Goal: Information Seeking & Learning: Compare options

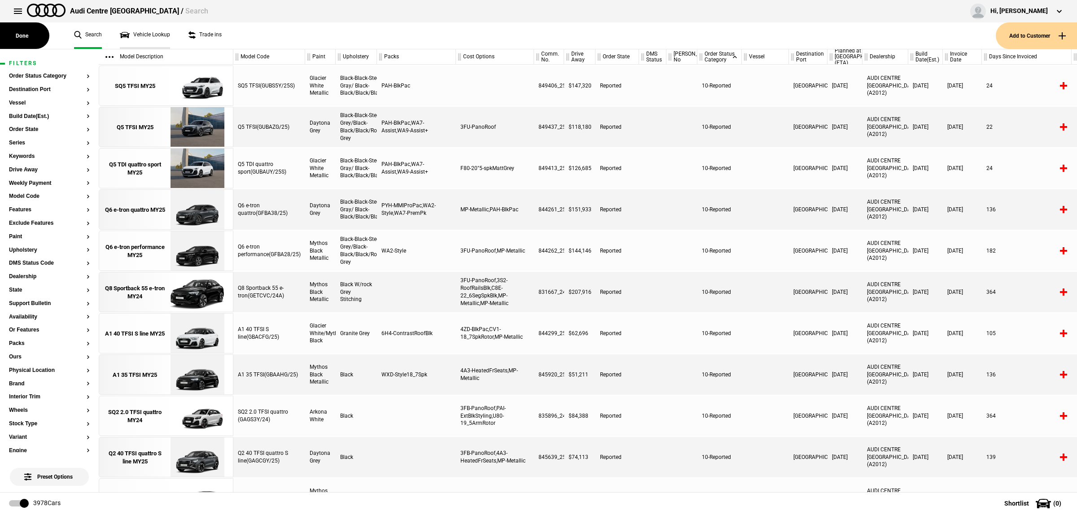
click at [160, 32] on link "Vehicle Lookup" at bounding box center [145, 35] width 50 height 26
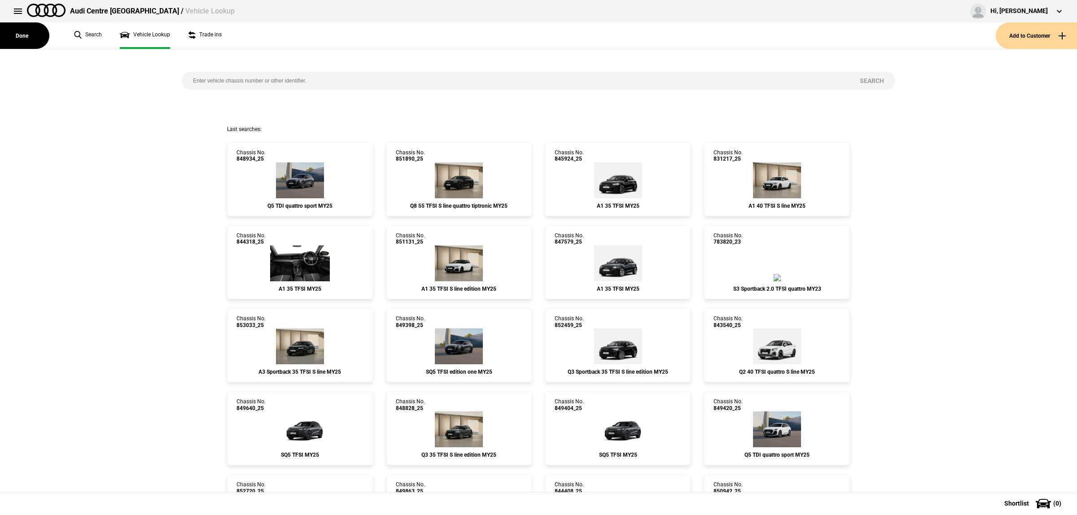
click at [382, 75] on input "search" at bounding box center [515, 81] width 667 height 18
paste input "833717"
type input "833717"
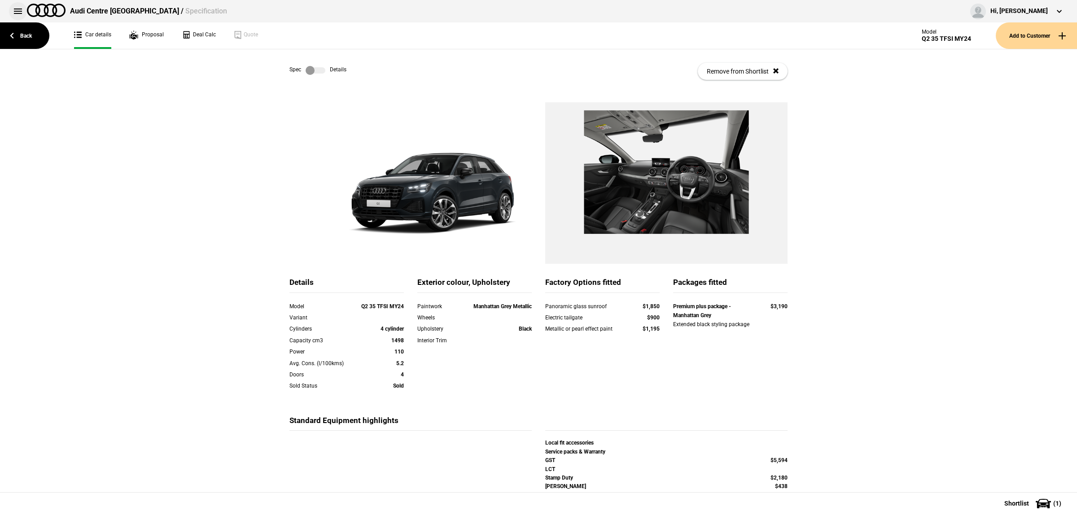
click at [19, 10] on button at bounding box center [18, 11] width 18 height 18
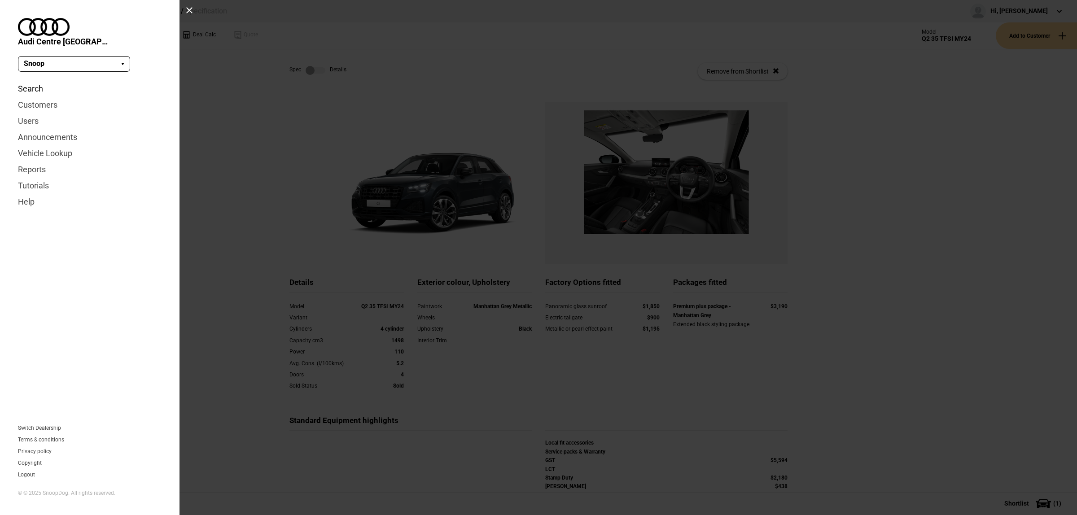
click at [30, 81] on link "Search" at bounding box center [90, 89] width 144 height 16
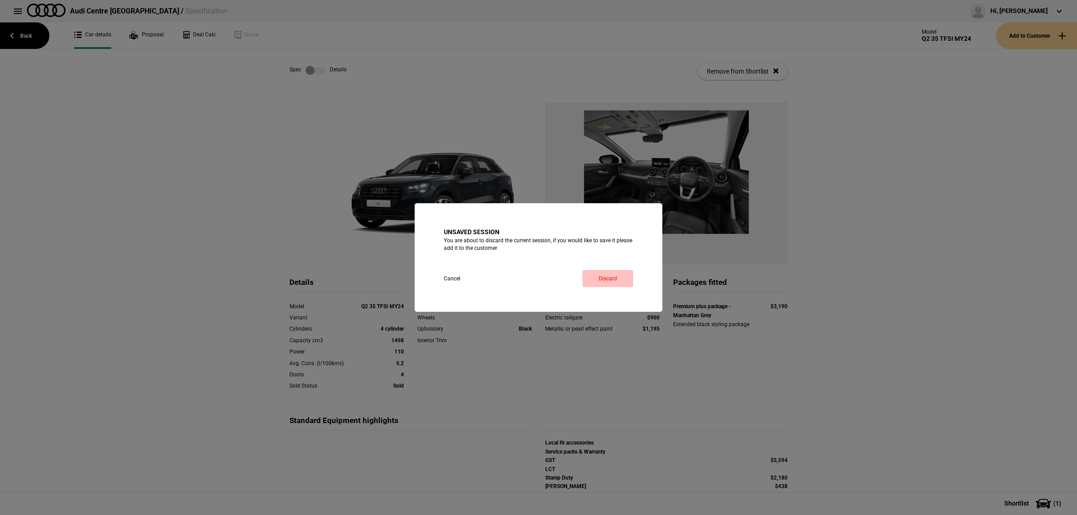
click at [626, 277] on link "Discard" at bounding box center [608, 278] width 51 height 17
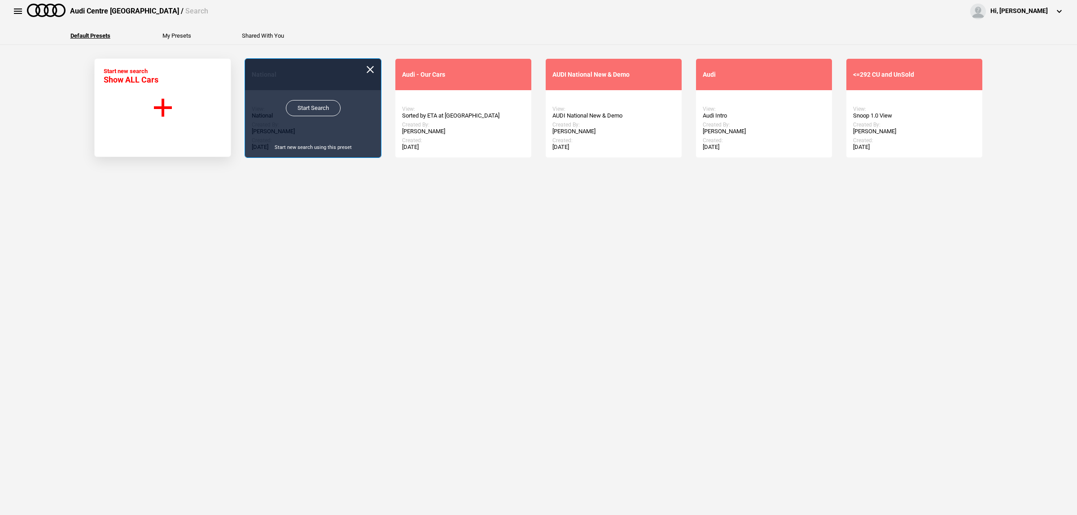
click at [304, 110] on link "Start Search" at bounding box center [313, 108] width 55 height 16
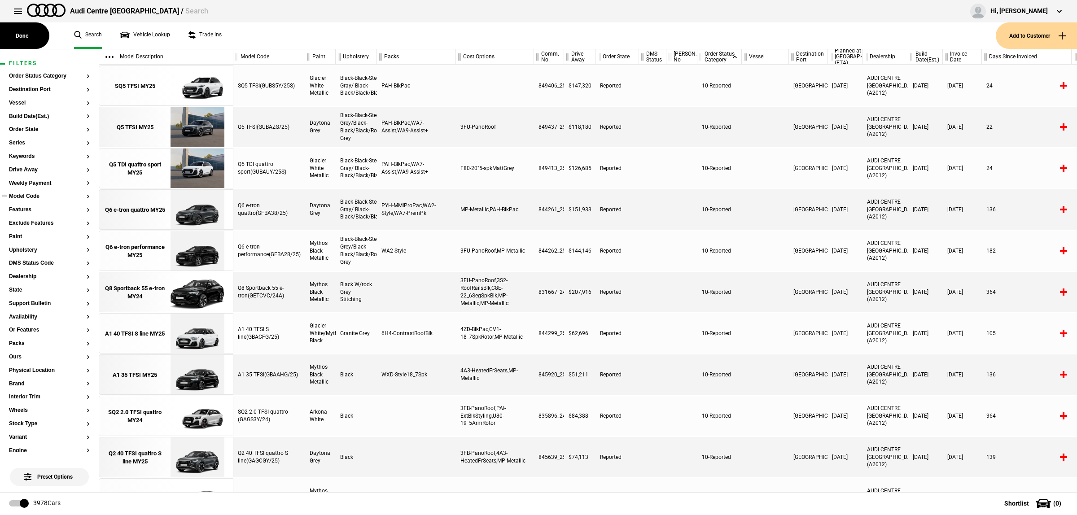
click at [40, 198] on button "Model Code" at bounding box center [49, 196] width 81 height 6
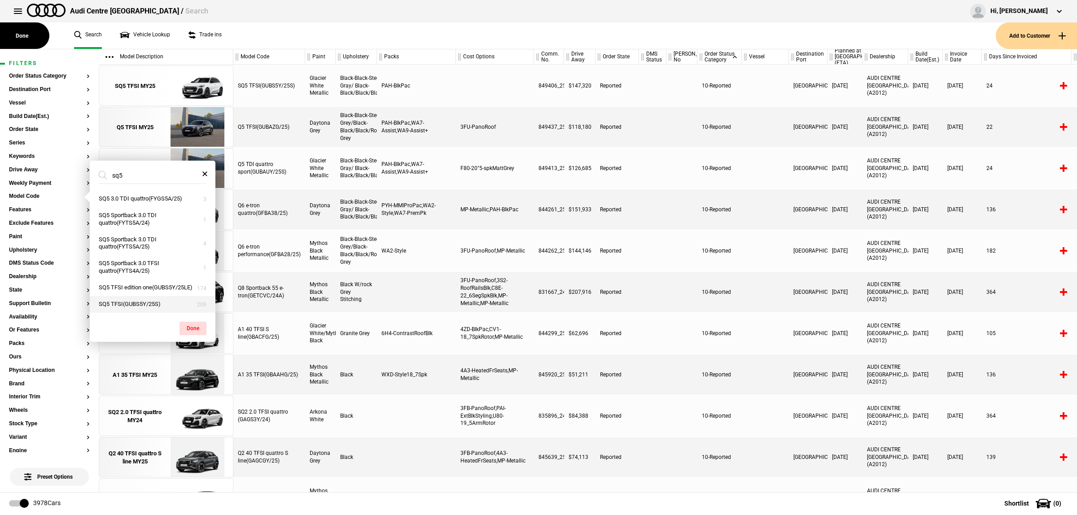
type input "sq5"
click at [137, 304] on button "SQ5 TFSI(GUBS5Y/25S)" at bounding box center [153, 304] width 126 height 17
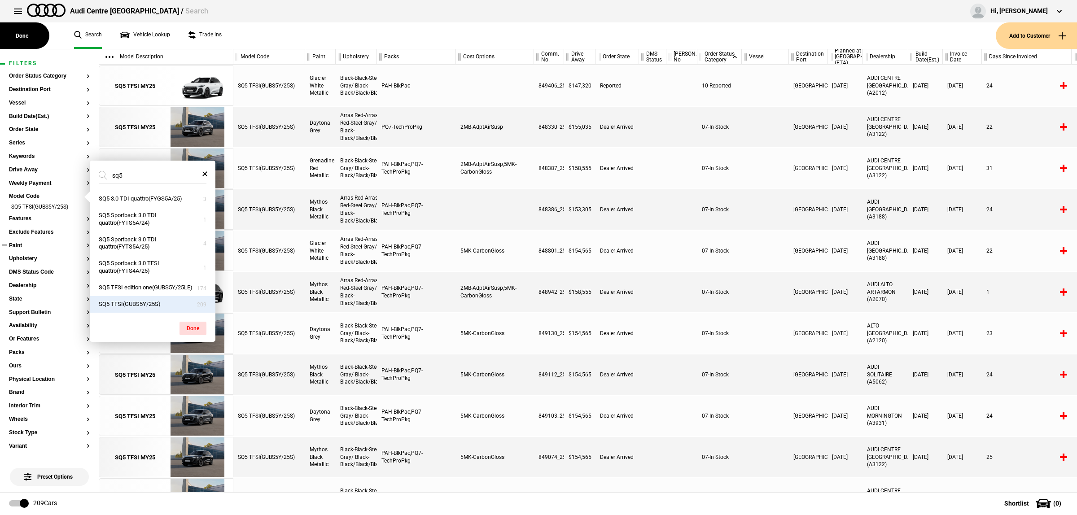
click at [32, 249] on section "Paint" at bounding box center [49, 249] width 81 height 13
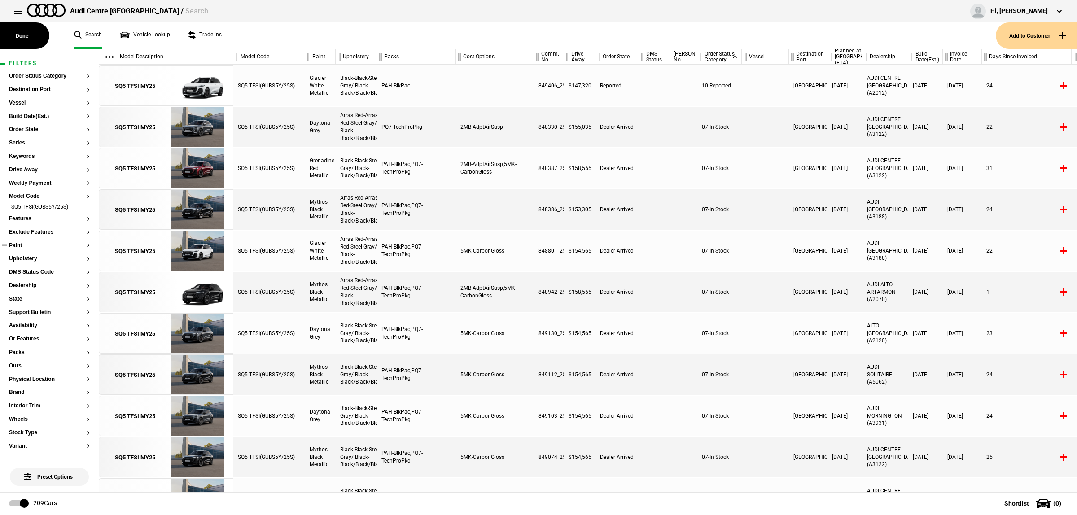
click at [36, 247] on button "Paint" at bounding box center [49, 246] width 81 height 6
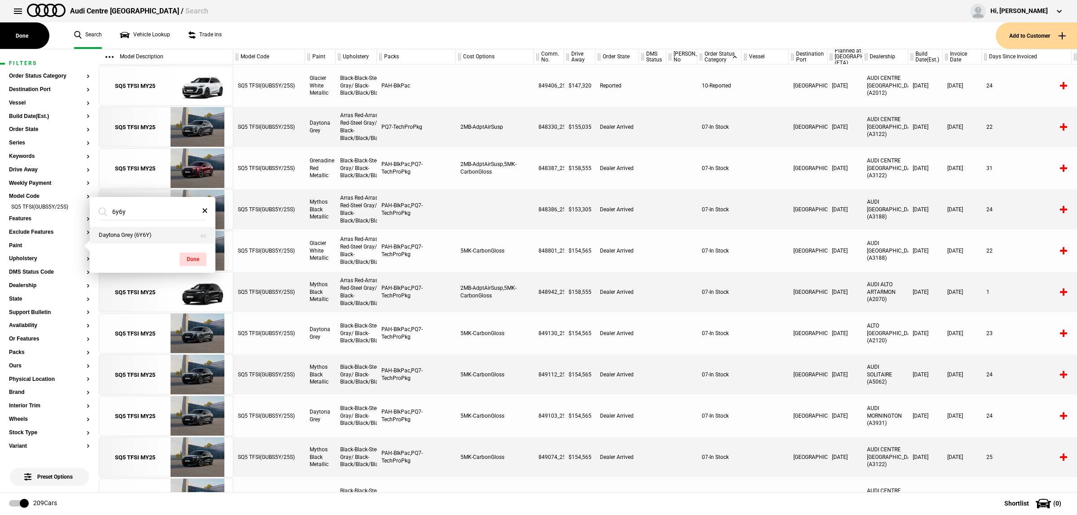
type input "6y6y"
click at [150, 229] on button "Daytona Grey (6Y6Y)" at bounding box center [153, 235] width 126 height 17
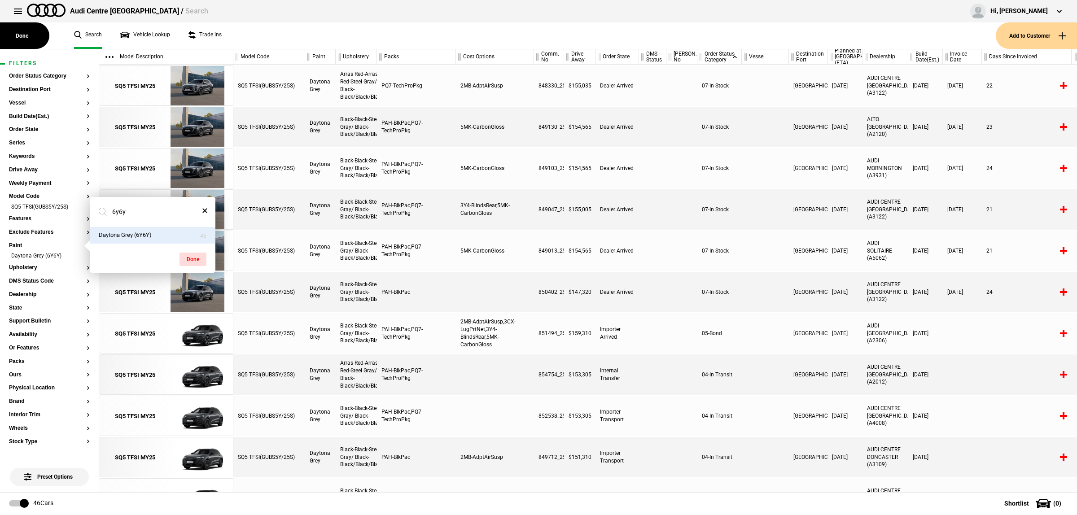
click at [679, 125] on div at bounding box center [682, 127] width 31 height 40
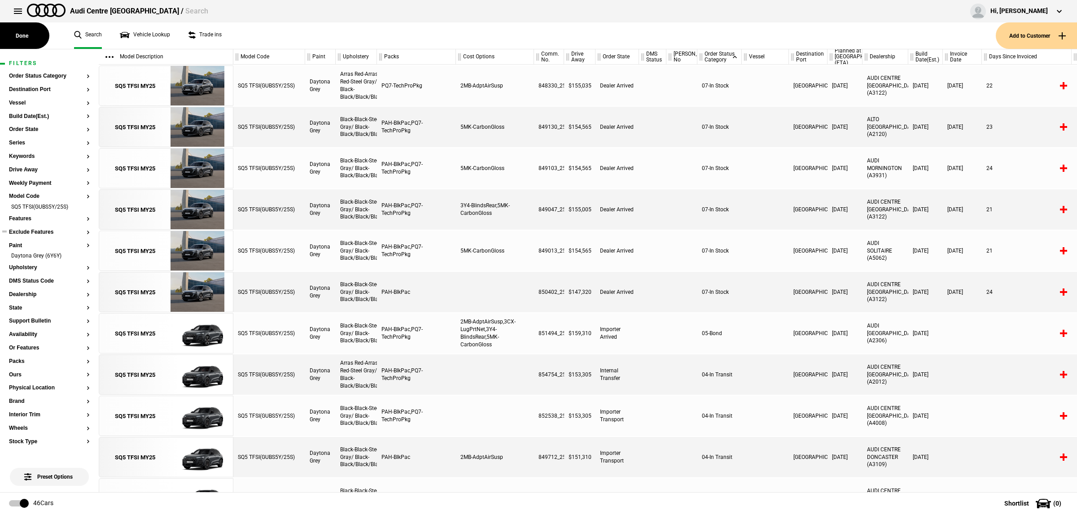
click at [34, 232] on button "Exclude Features" at bounding box center [49, 232] width 81 height 6
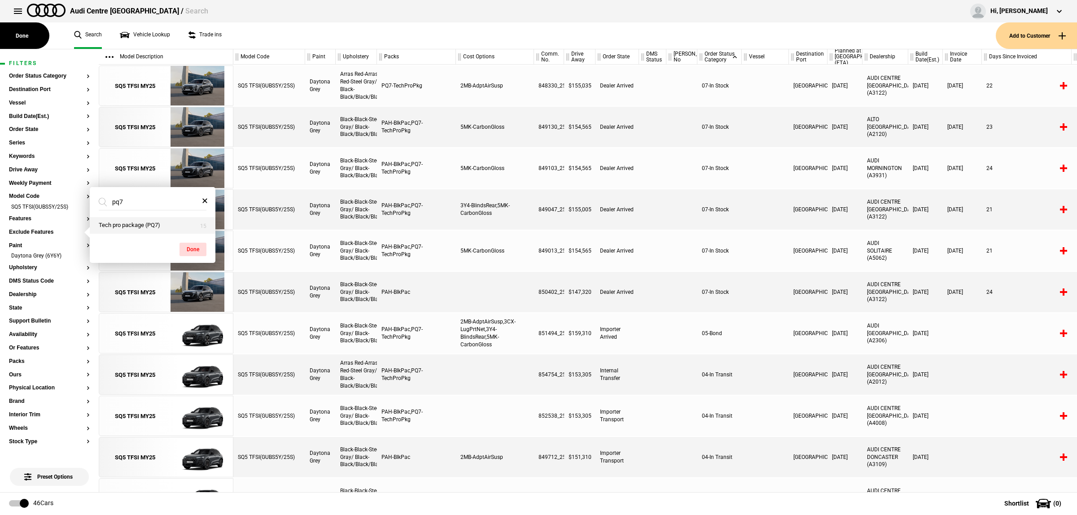
type input "pq7"
click at [141, 221] on button "Tech pro package (PQ7)" at bounding box center [153, 225] width 126 height 17
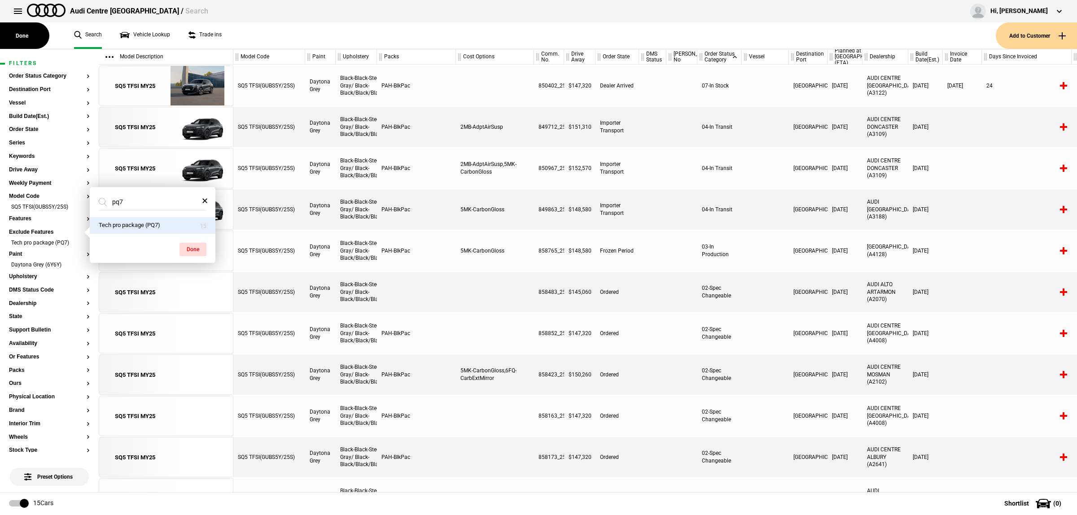
click at [778, 136] on div at bounding box center [765, 127] width 47 height 40
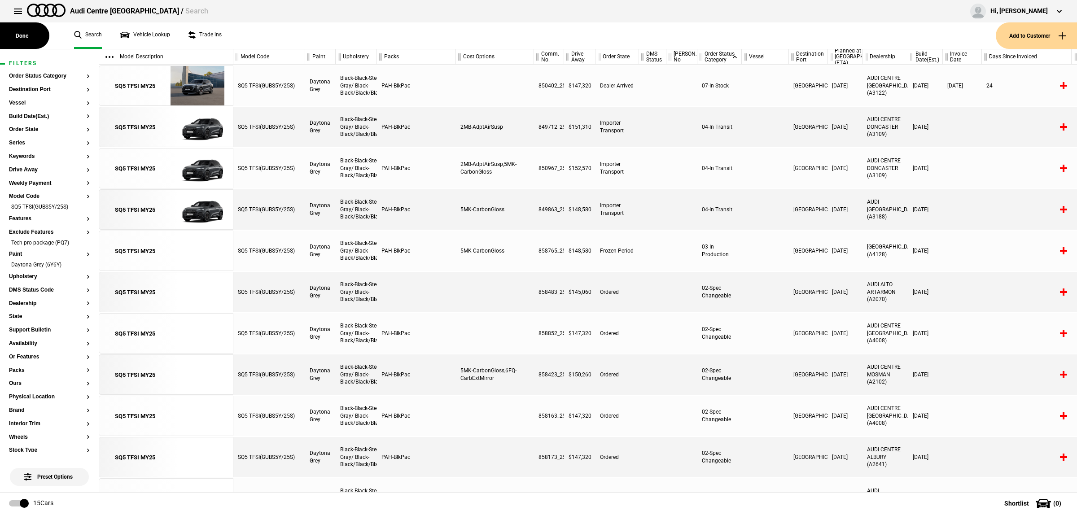
click at [549, 211] on div "849863_25" at bounding box center [549, 209] width 30 height 40
drag, startPoint x: 556, startPoint y: 209, endPoint x: 530, endPoint y: 211, distance: 26.1
click at [530, 211] on div "SQ5 TFSI(GUBS5Y/25S) Daytona Grey Black-Black-Steel Gray/ Black-Black/Black/Bla…" at bounding box center [655, 209] width 844 height 40
copy div "849863"
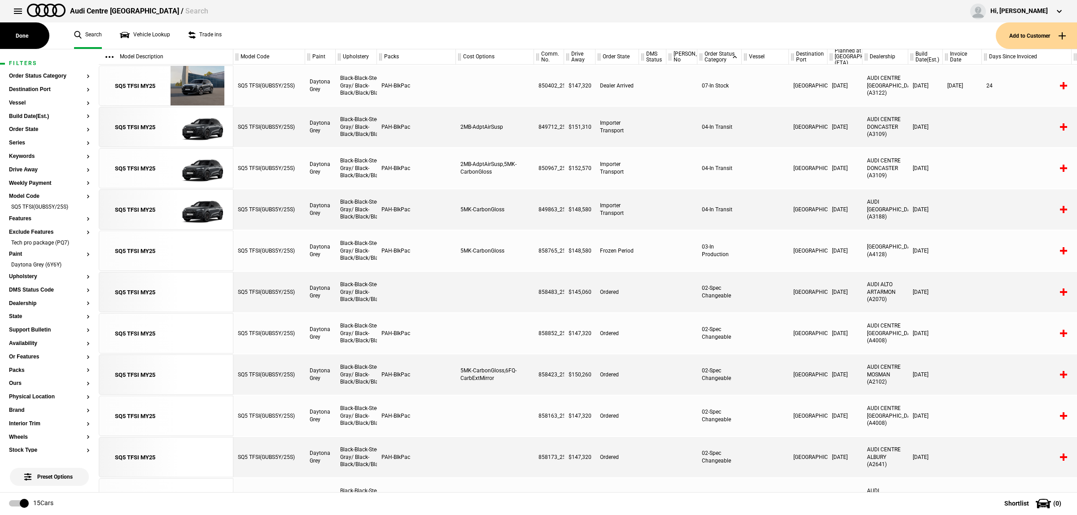
click at [795, 228] on div "[GEOGRAPHIC_DATA]" at bounding box center [808, 209] width 39 height 40
click at [208, 127] on img at bounding box center [197, 127] width 62 height 40
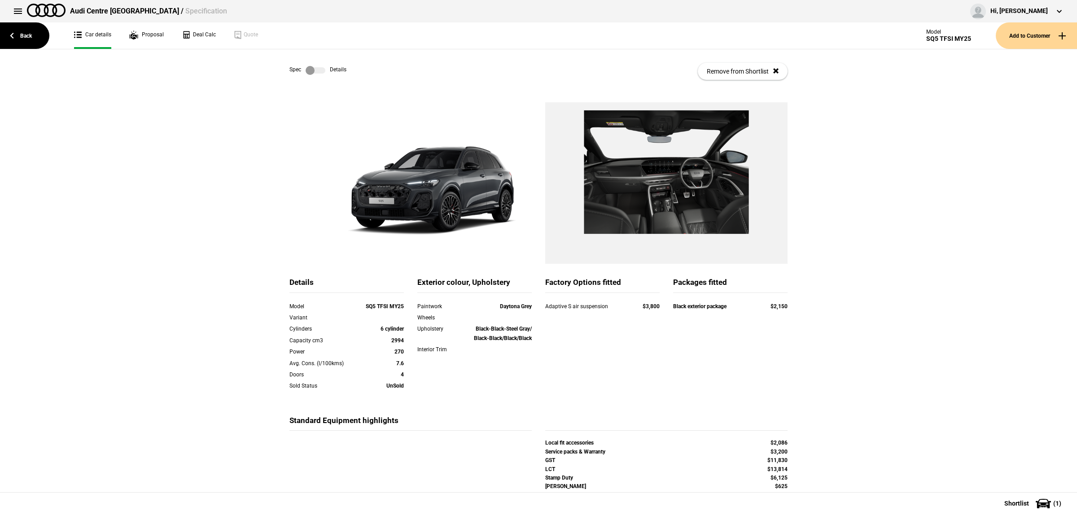
click at [320, 67] on label at bounding box center [316, 70] width 20 height 9
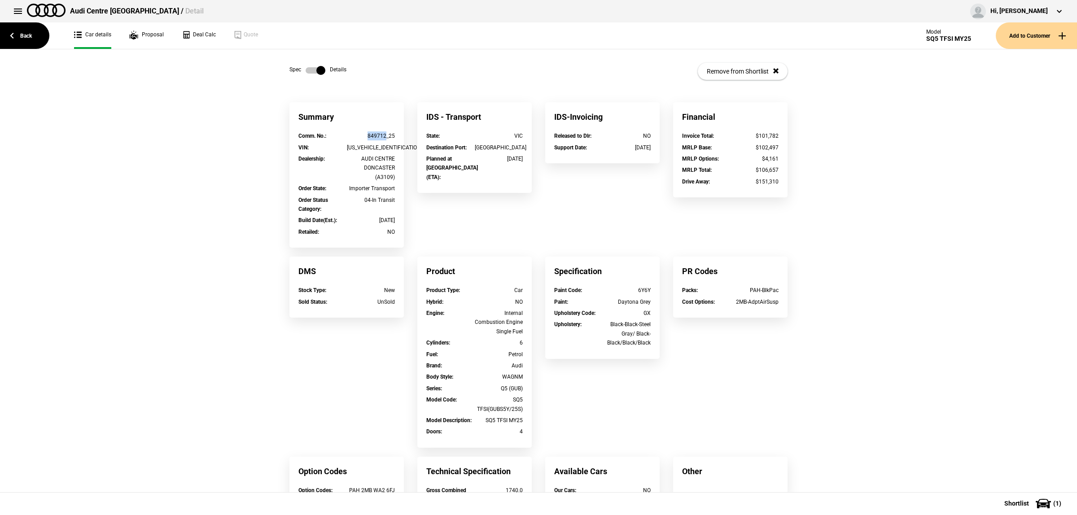
drag, startPoint x: 383, startPoint y: 136, endPoint x: 349, endPoint y: 135, distance: 34.1
click at [349, 135] on div "849712_25" at bounding box center [371, 136] width 48 height 9
copy div "849712"
click at [10, 27] on link "Back" at bounding box center [24, 35] width 49 height 26
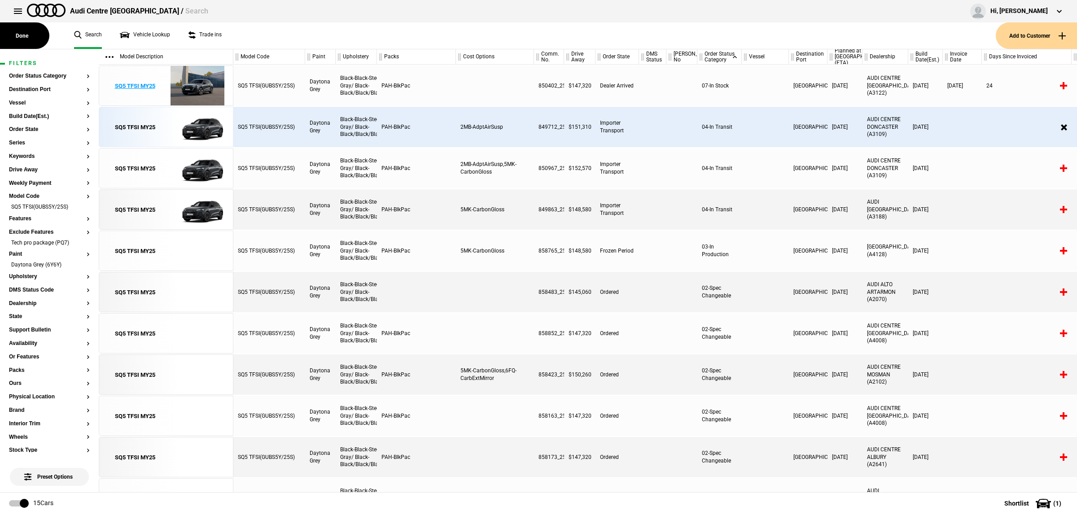
click at [215, 82] on img at bounding box center [197, 86] width 62 height 40
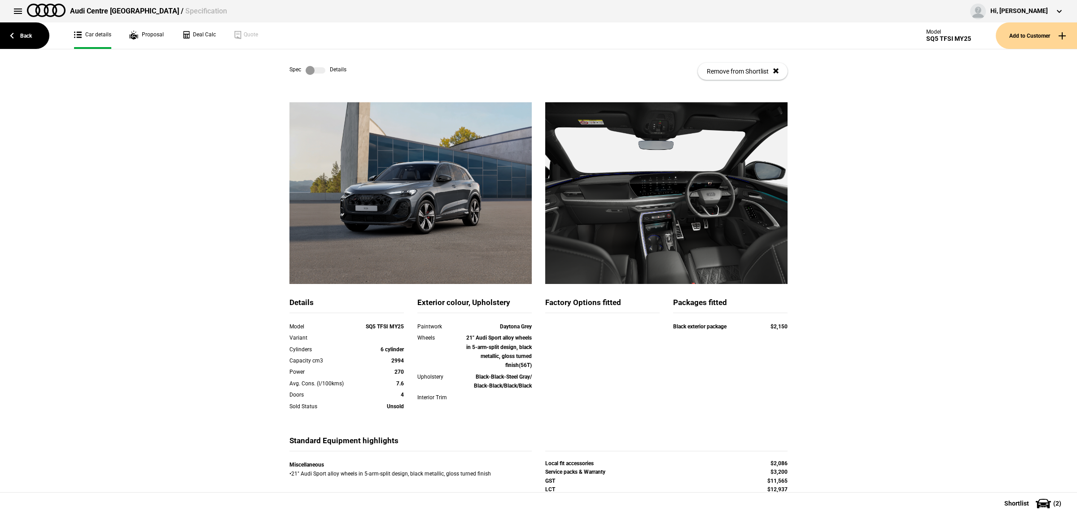
click at [317, 70] on label at bounding box center [316, 70] width 20 height 9
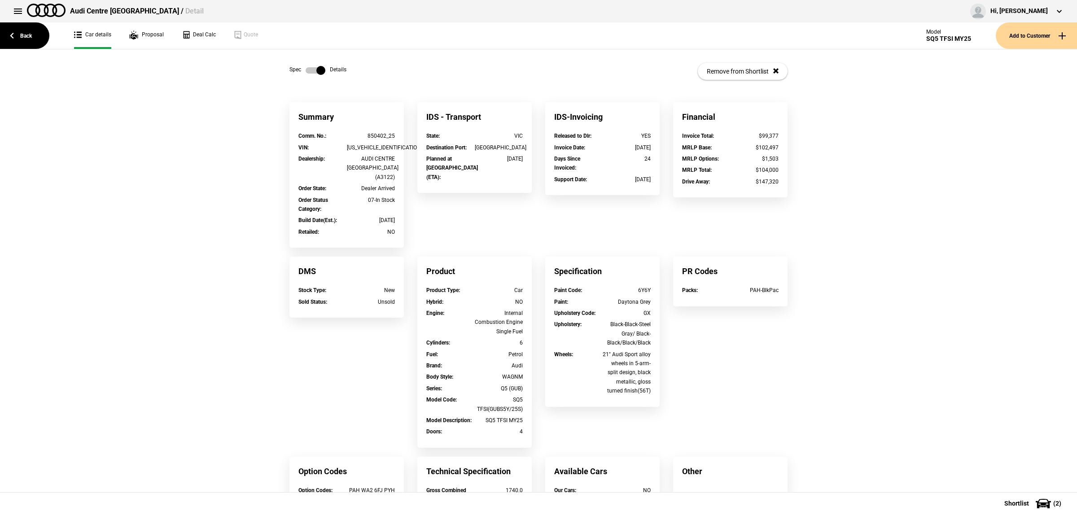
click at [369, 144] on div "WAUZZZGU1S2038450" at bounding box center [371, 147] width 48 height 9
drag, startPoint x: 382, startPoint y: 135, endPoint x: 363, endPoint y: 136, distance: 19.8
click at [363, 136] on div "850402_25" at bounding box center [371, 136] width 48 height 9
copy div "850402"
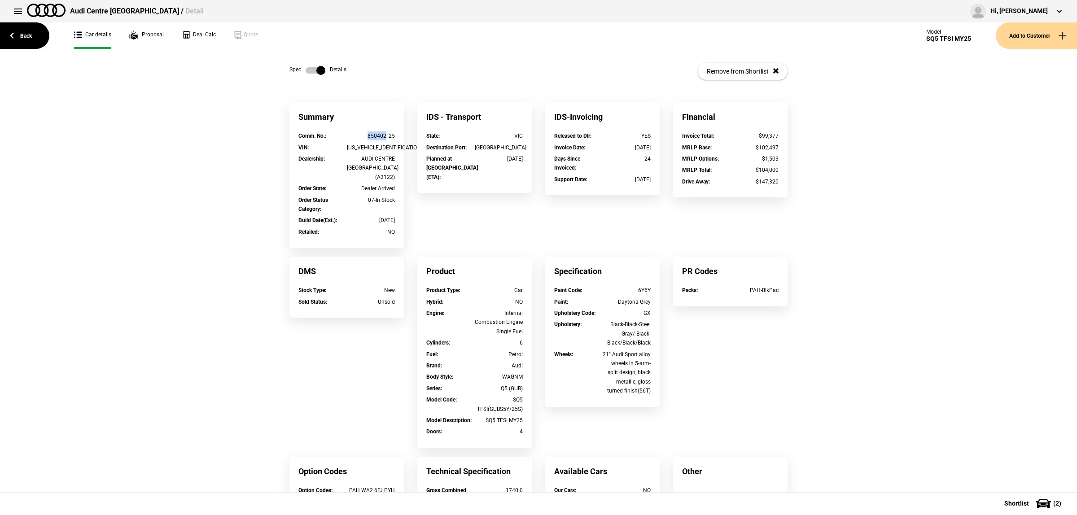
click at [21, 20] on div at bounding box center [18, 11] width 18 height 18
click at [22, 29] on link "Back" at bounding box center [24, 35] width 49 height 26
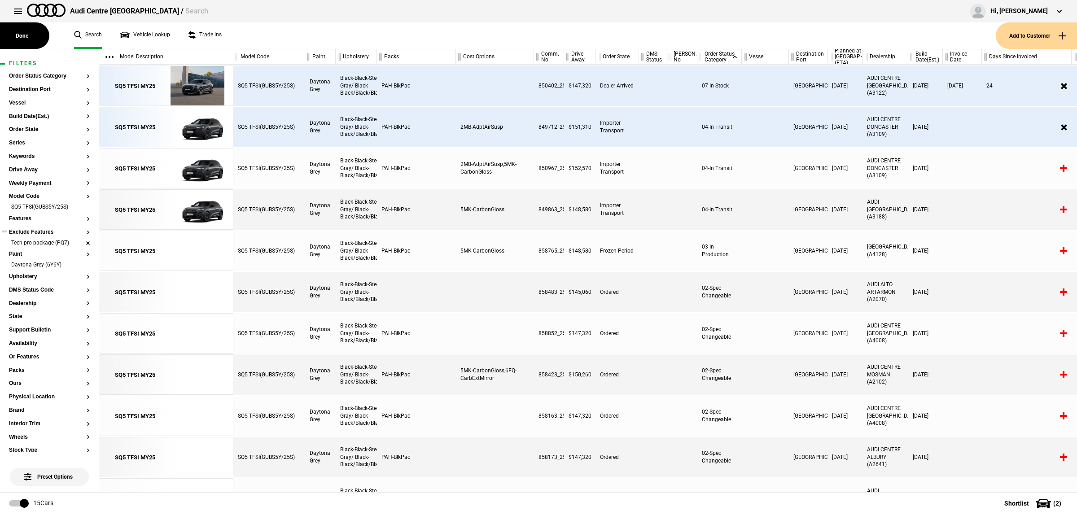
click at [79, 243] on li "Tech pro package (PQ7)" at bounding box center [49, 243] width 81 height 9
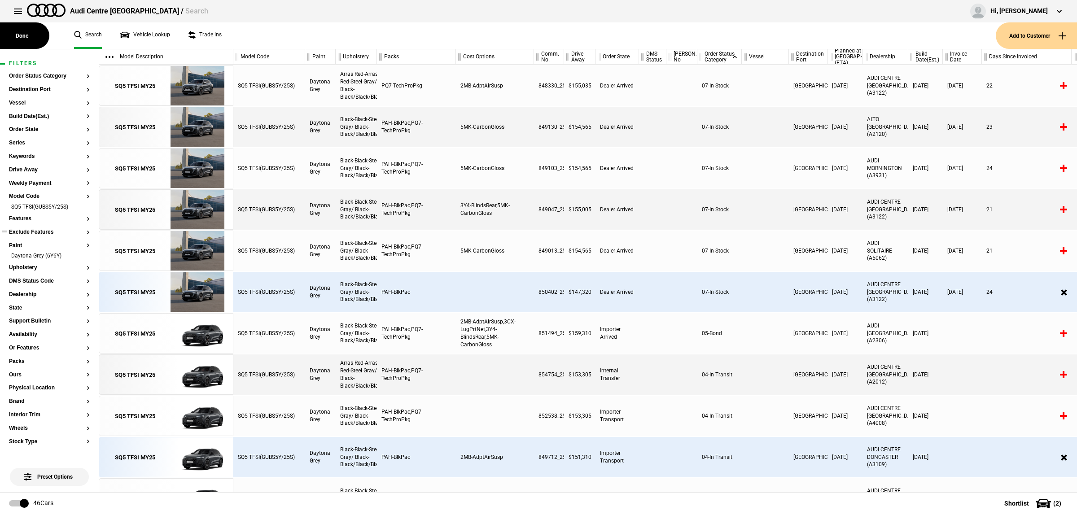
click at [800, 84] on div "[GEOGRAPHIC_DATA]" at bounding box center [808, 86] width 39 height 40
click at [759, 135] on div at bounding box center [765, 127] width 47 height 40
click at [211, 127] on img at bounding box center [197, 127] width 62 height 40
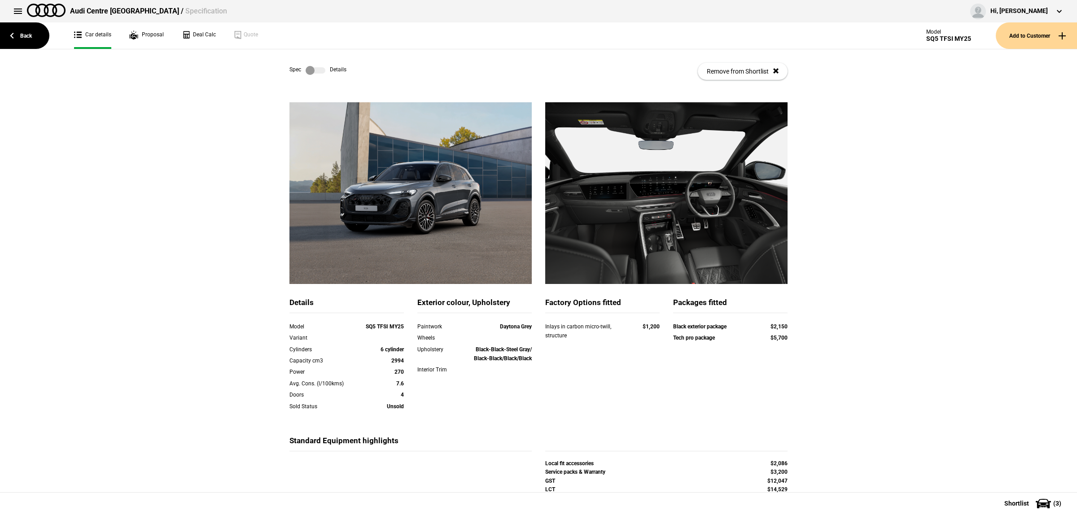
click at [317, 70] on label at bounding box center [316, 70] width 20 height 9
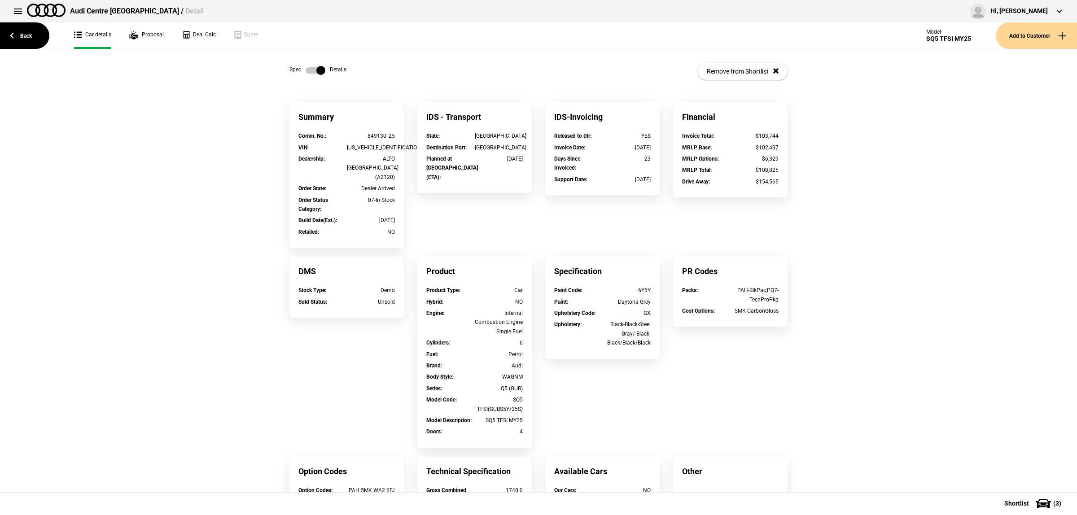
click at [312, 73] on label at bounding box center [316, 70] width 20 height 9
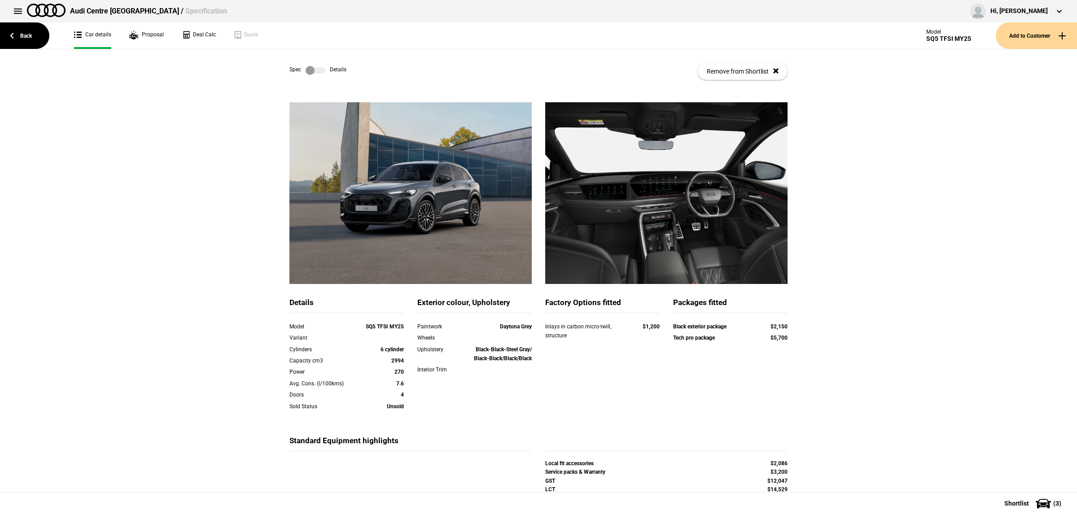
click at [31, 29] on link "Back" at bounding box center [24, 35] width 49 height 26
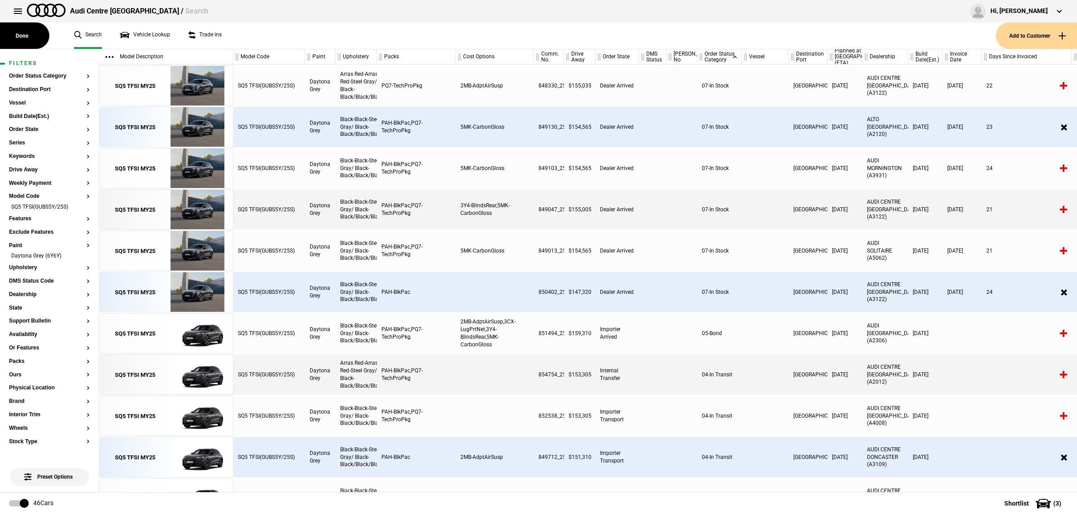
click at [409, 130] on div "PAH-BlkPac,PQ7-TechProPkg" at bounding box center [416, 127] width 79 height 40
click at [216, 125] on img at bounding box center [197, 127] width 62 height 40
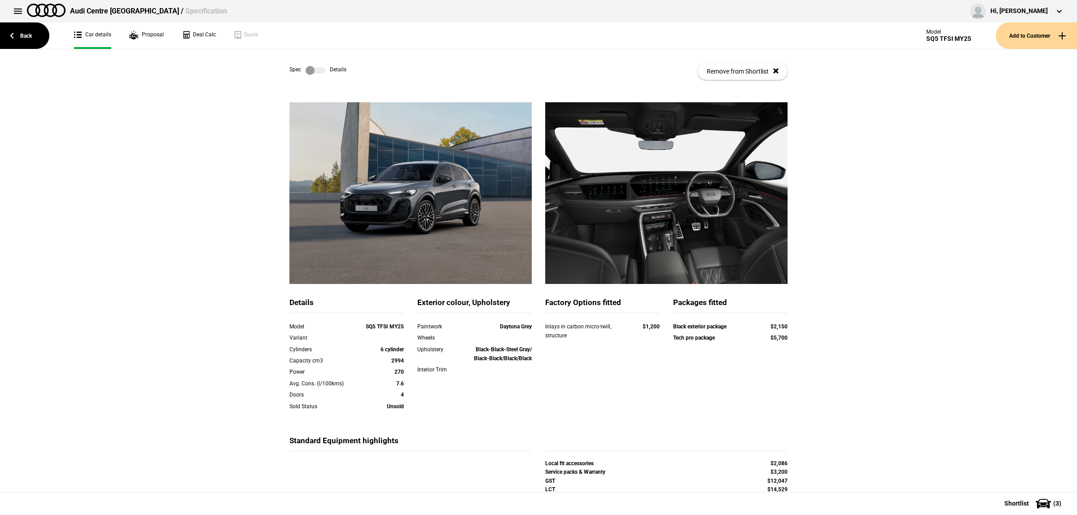
click at [313, 70] on label at bounding box center [316, 70] width 20 height 9
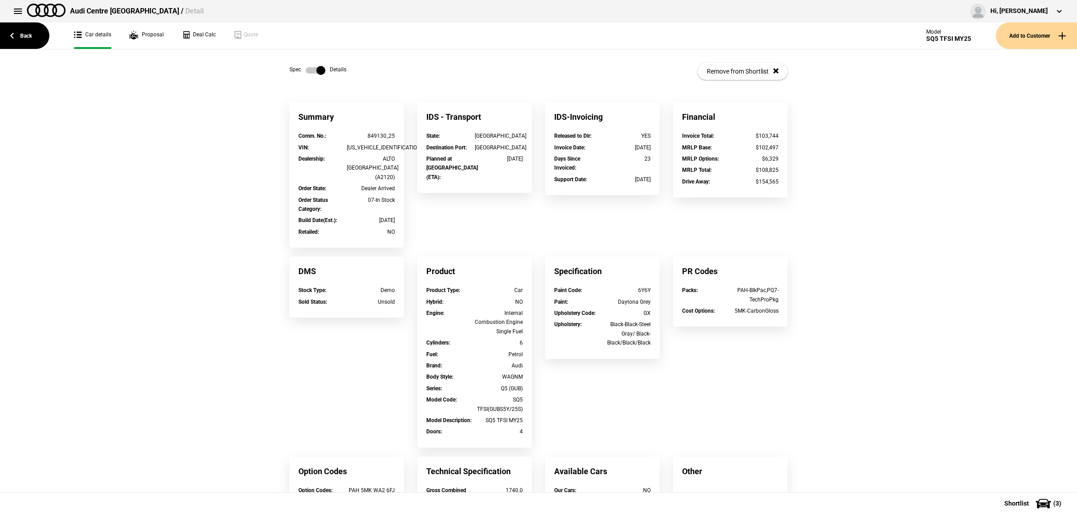
click at [374, 137] on div "849130_25" at bounding box center [371, 136] width 48 height 9
drag, startPoint x: 381, startPoint y: 136, endPoint x: 363, endPoint y: 136, distance: 18.0
click at [363, 136] on div "849130_25" at bounding box center [371, 136] width 48 height 9
copy div "849130"
click at [43, 33] on link "Back" at bounding box center [24, 35] width 49 height 26
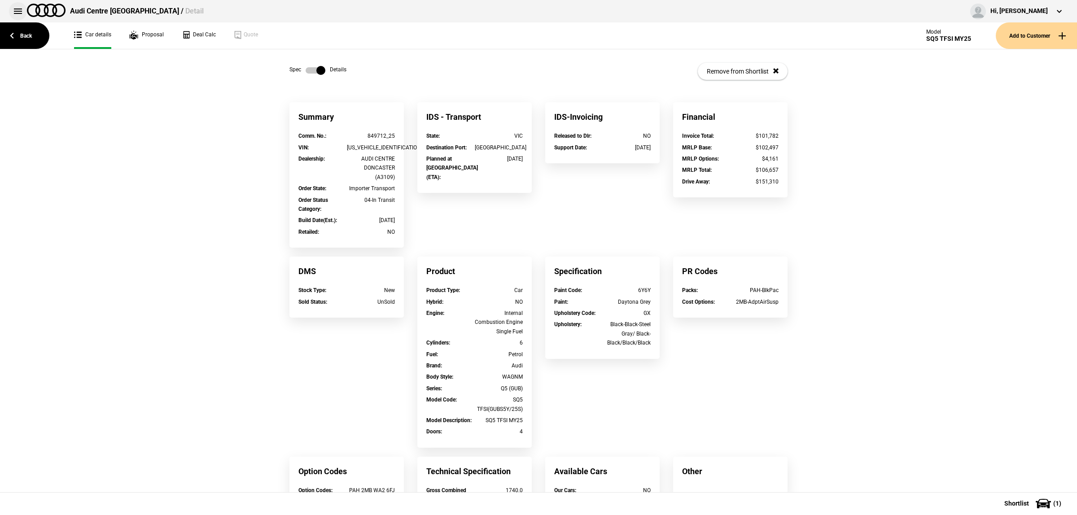
click at [16, 14] on button at bounding box center [18, 11] width 18 height 18
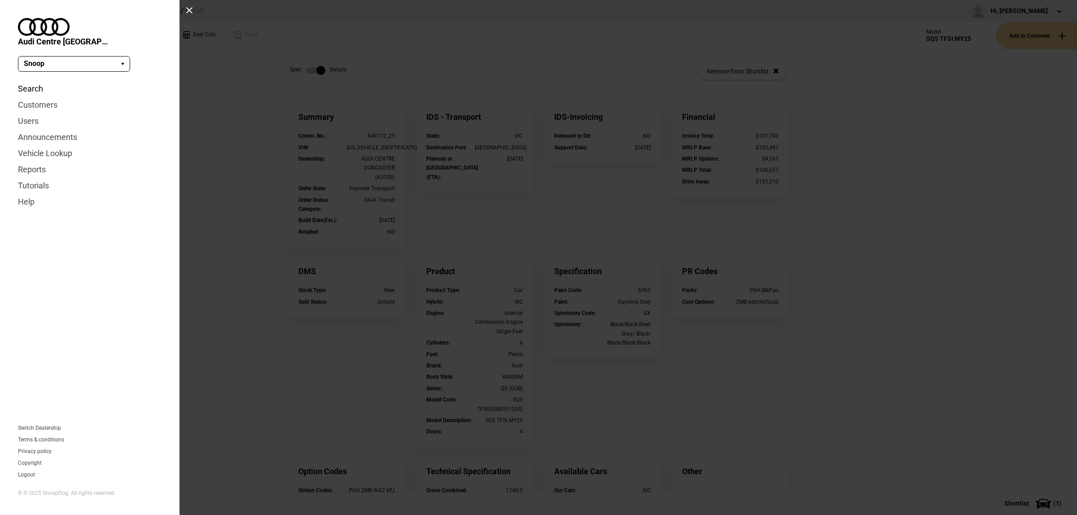
click at [35, 81] on link "Search" at bounding box center [90, 89] width 144 height 16
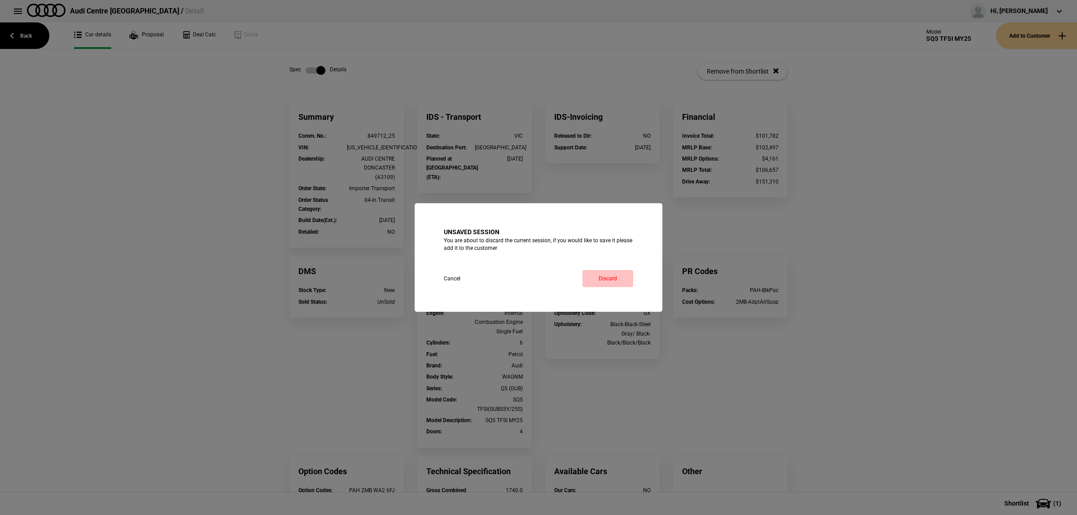
click at [602, 275] on link "Discard" at bounding box center [608, 278] width 51 height 17
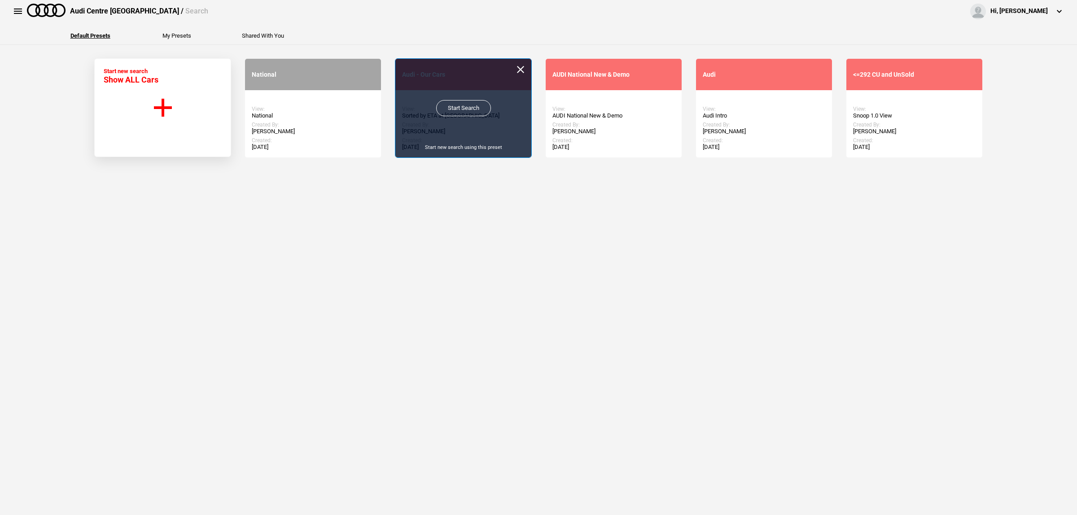
click at [450, 109] on link "Start Search" at bounding box center [463, 108] width 55 height 16
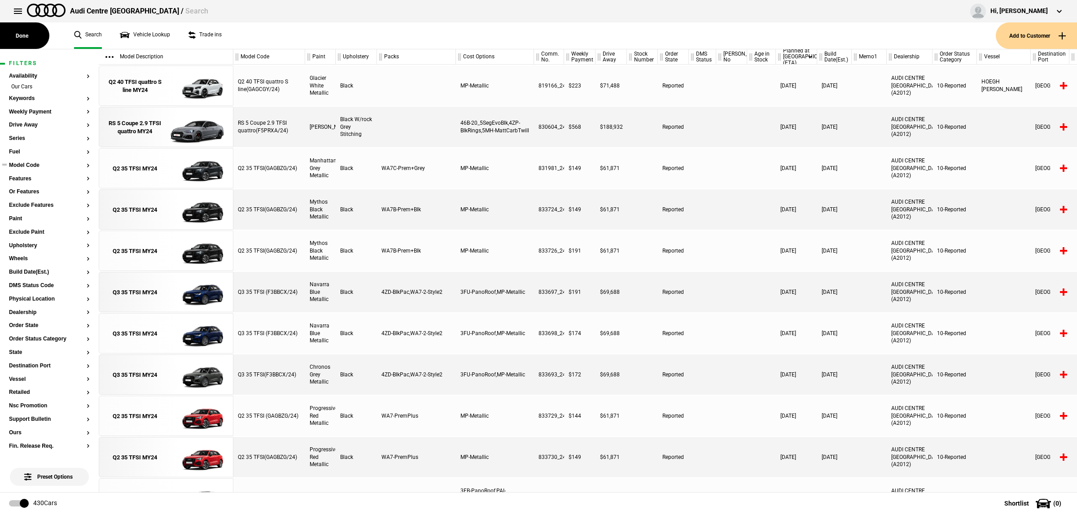
click at [34, 167] on button "Model Code" at bounding box center [49, 166] width 81 height 6
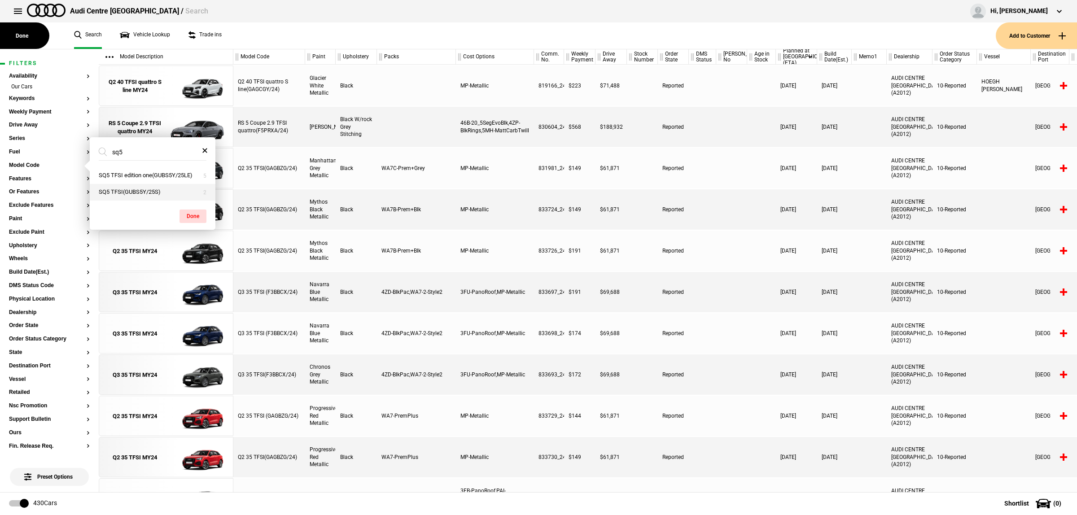
type input "sq5"
click at [140, 194] on button "SQ5 TFSI(GUBS5Y/25S)" at bounding box center [153, 192] width 126 height 17
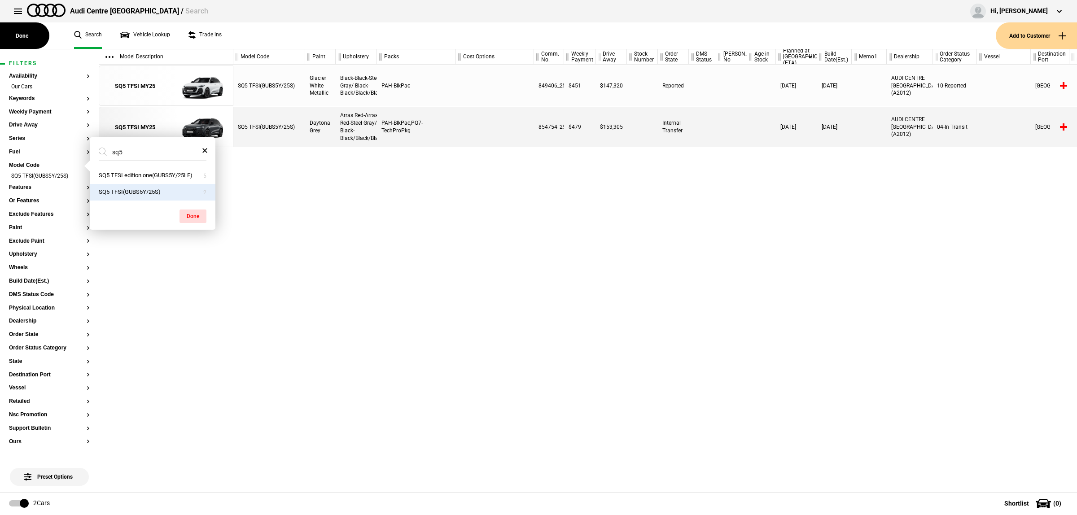
click at [495, 229] on div "SQ5 TFSI(GUBS5Y/25S) Glacier White Metallic Black-Black-Steel Gray/ Black-Black…" at bounding box center [655, 279] width 844 height 428
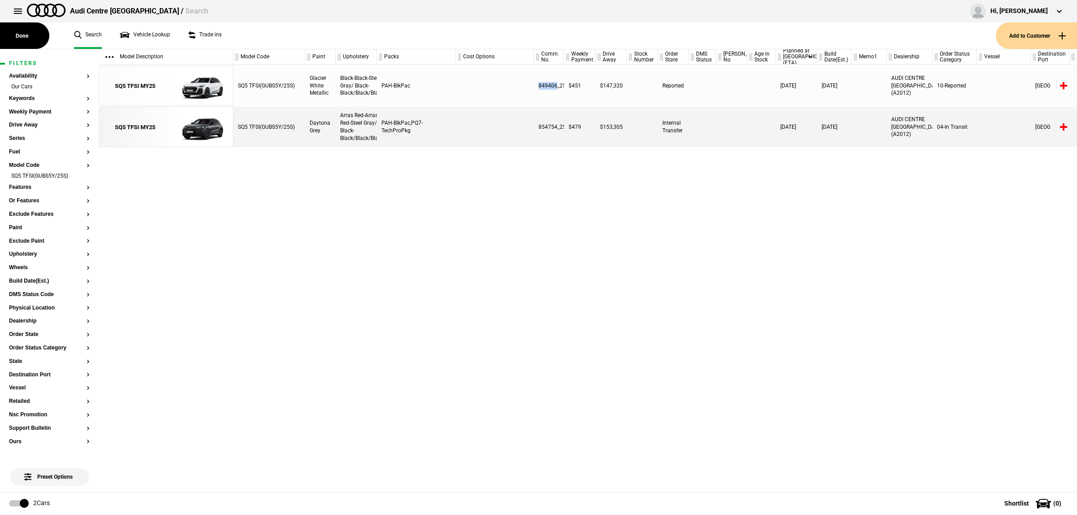
drag, startPoint x: 556, startPoint y: 85, endPoint x: 539, endPoint y: 84, distance: 16.6
click at [539, 84] on div "849406_25" at bounding box center [549, 86] width 30 height 40
click at [599, 236] on div "SQ5 TFSI(GUBS5Y/25S) Glacier White Metallic Black-Black-Steel Gray/ Black-Black…" at bounding box center [655, 279] width 844 height 428
click at [598, 234] on div "SQ5 TFSI(GUBS5Y/25S) Glacier White Metallic Black-Black-Steel Gray/ Black-Black…" at bounding box center [655, 279] width 844 height 428
click at [18, 16] on button at bounding box center [18, 11] width 18 height 18
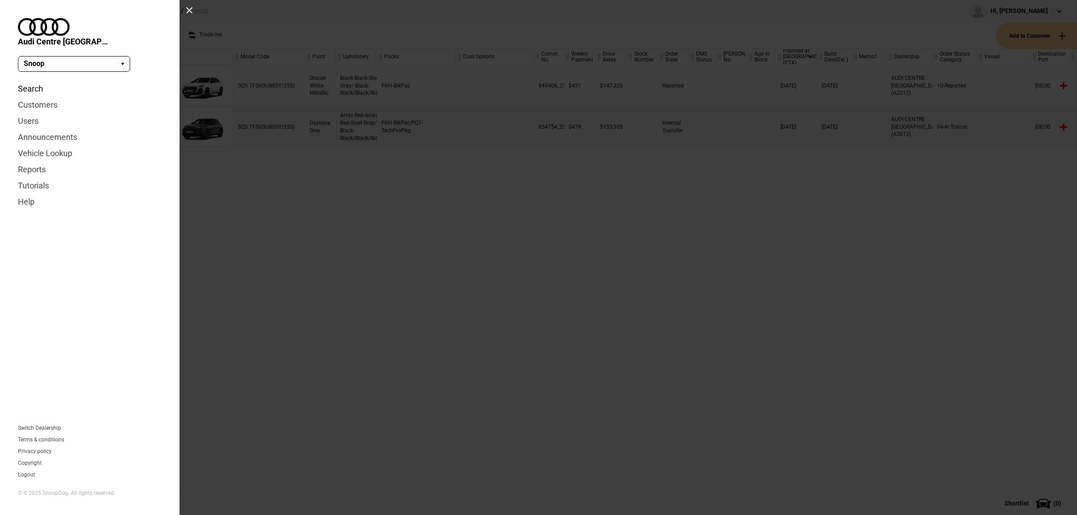
click at [44, 81] on link "Search" at bounding box center [90, 89] width 144 height 16
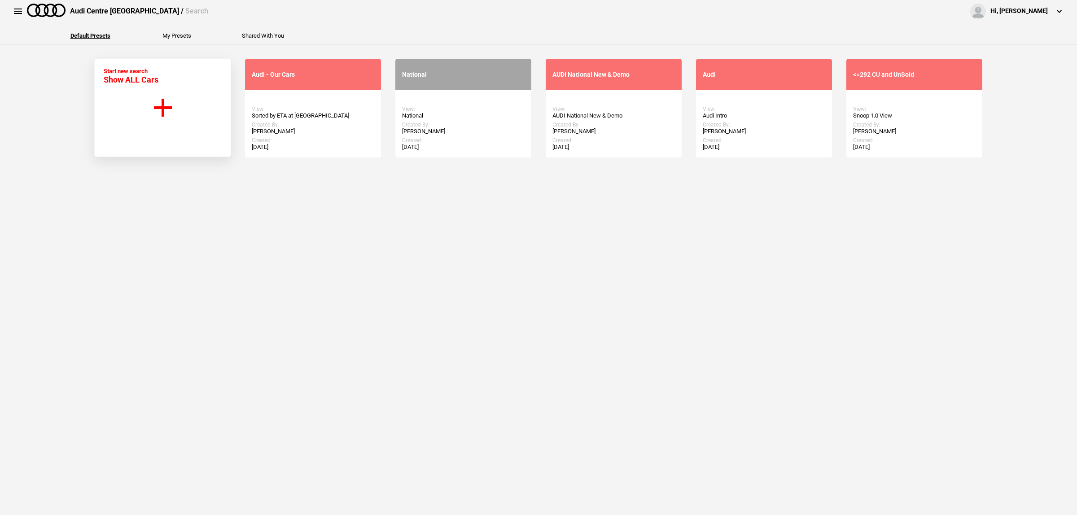
click at [818, 299] on section "Start new search Show ALL Cars Audi - Our Cars View: Sorted by ETA at [GEOGRAPH…" at bounding box center [538, 280] width 1077 height 470
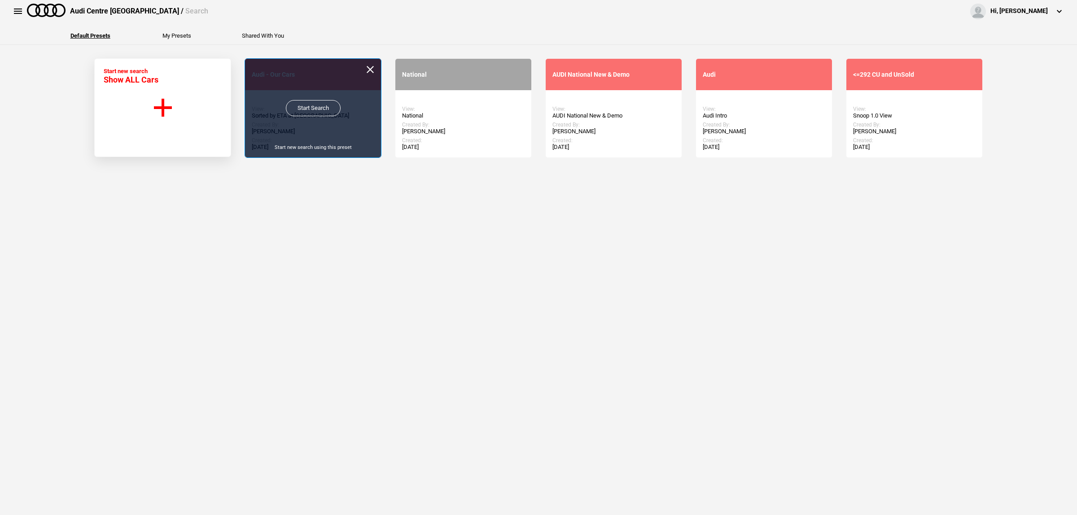
click at [292, 103] on link "Start Search" at bounding box center [313, 108] width 55 height 16
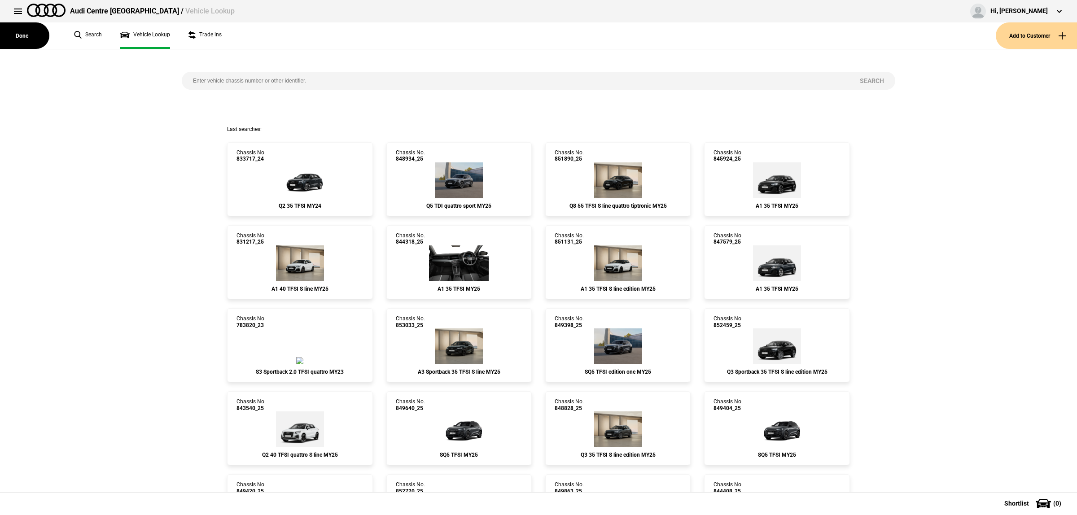
click at [245, 77] on input "search" at bounding box center [515, 81] width 667 height 18
paste input "850964"
type input "850964"
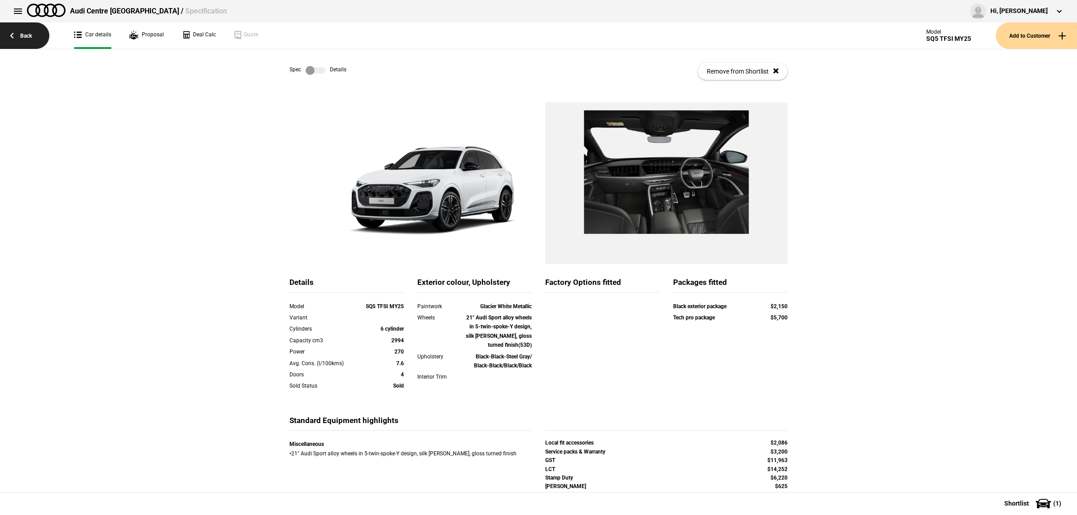
click at [41, 43] on link "Back" at bounding box center [24, 35] width 49 height 26
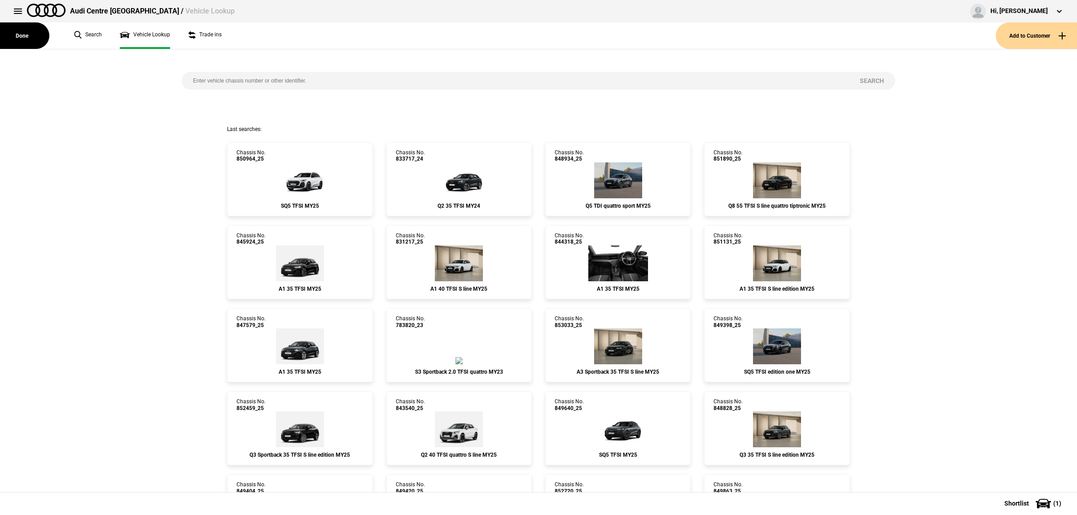
click at [263, 81] on input "search" at bounding box center [515, 81] width 667 height 18
paste input "15239"
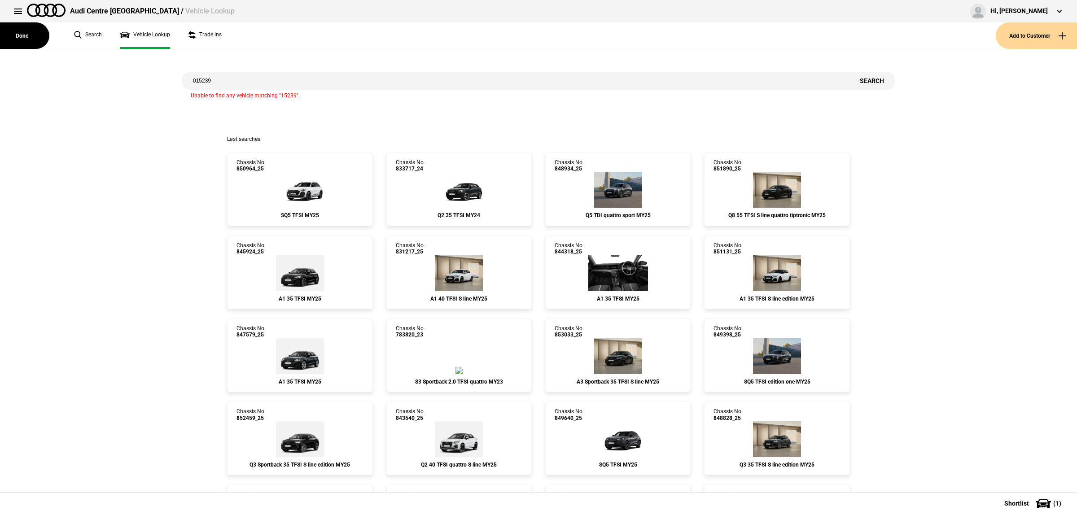
type input "015239"
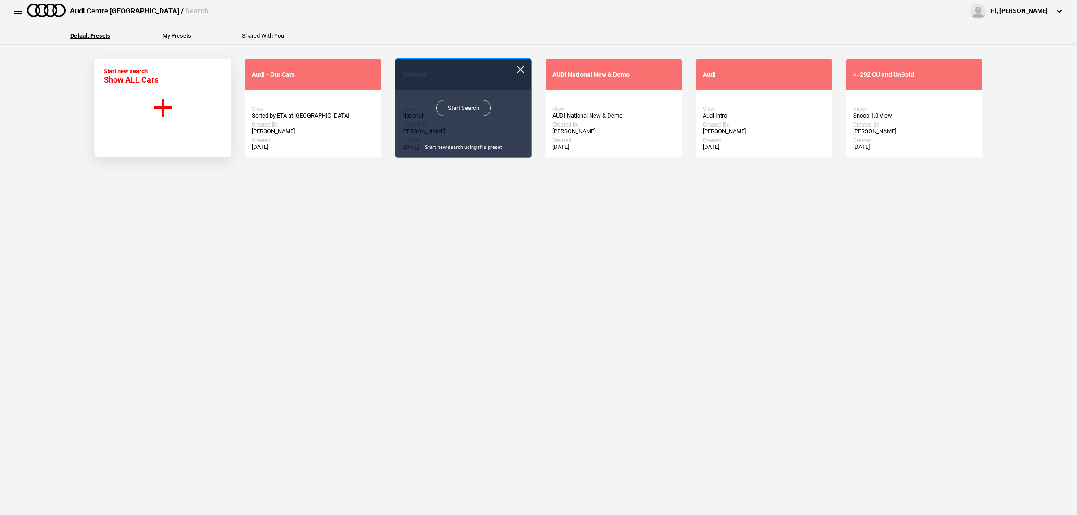
click at [443, 106] on link "Start Search" at bounding box center [463, 108] width 55 height 16
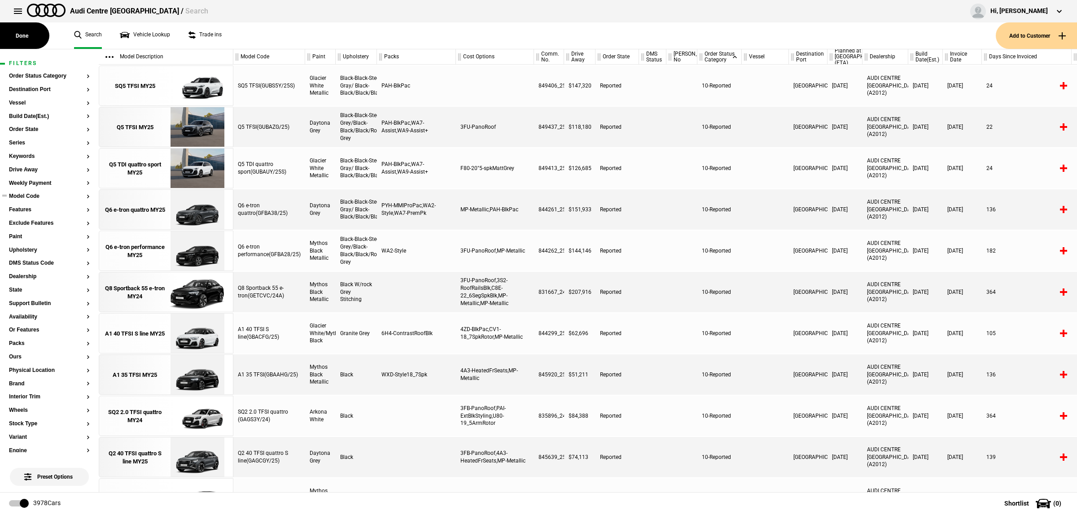
click at [37, 198] on button "Model Code" at bounding box center [49, 196] width 81 height 6
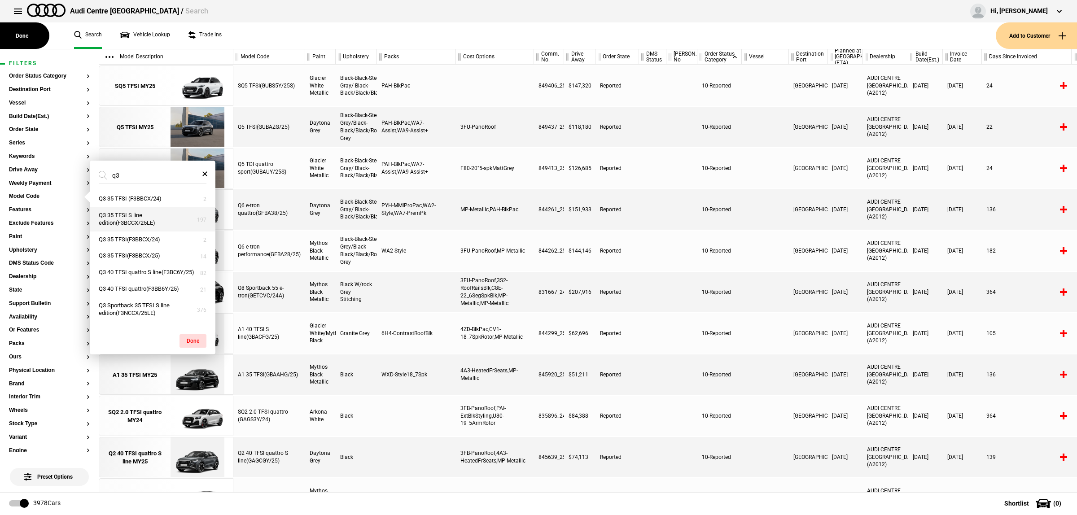
type input "q3"
click at [165, 220] on button "Q3 35 TFSI S line edition(F3BCCX/25LE)" at bounding box center [153, 219] width 126 height 24
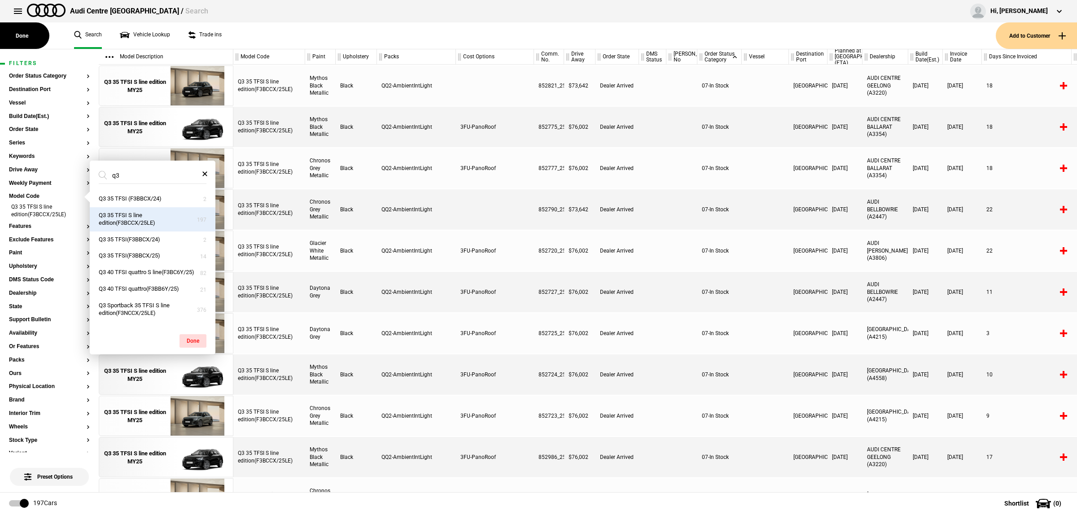
click at [478, 201] on div at bounding box center [495, 209] width 78 height 40
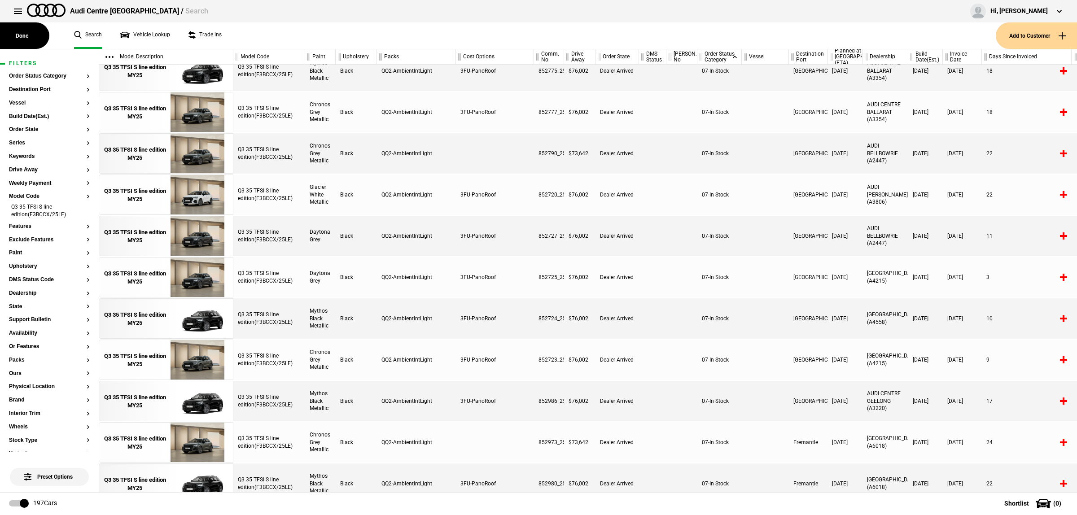
scroll to position [112, 0]
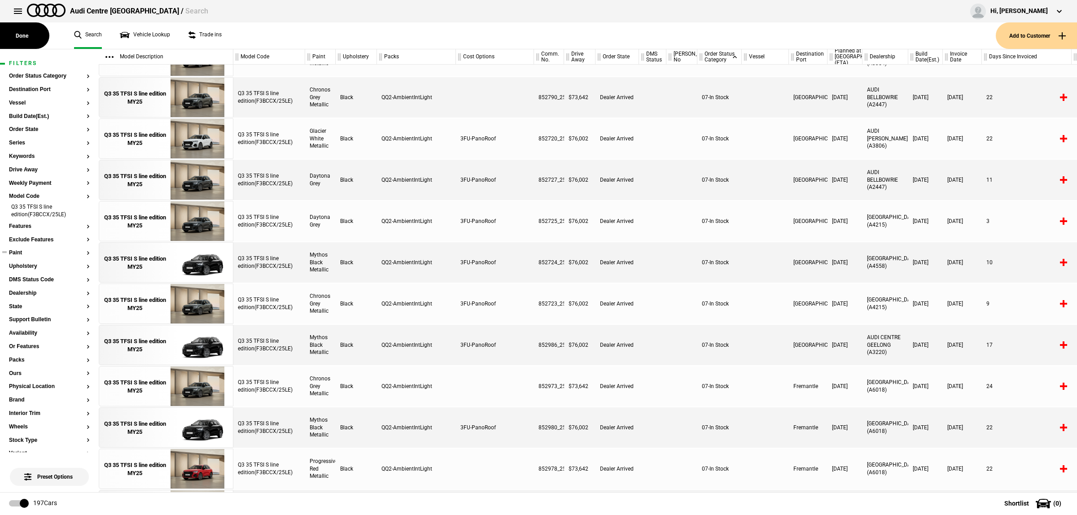
click at [43, 255] on button "Paint" at bounding box center [49, 253] width 81 height 6
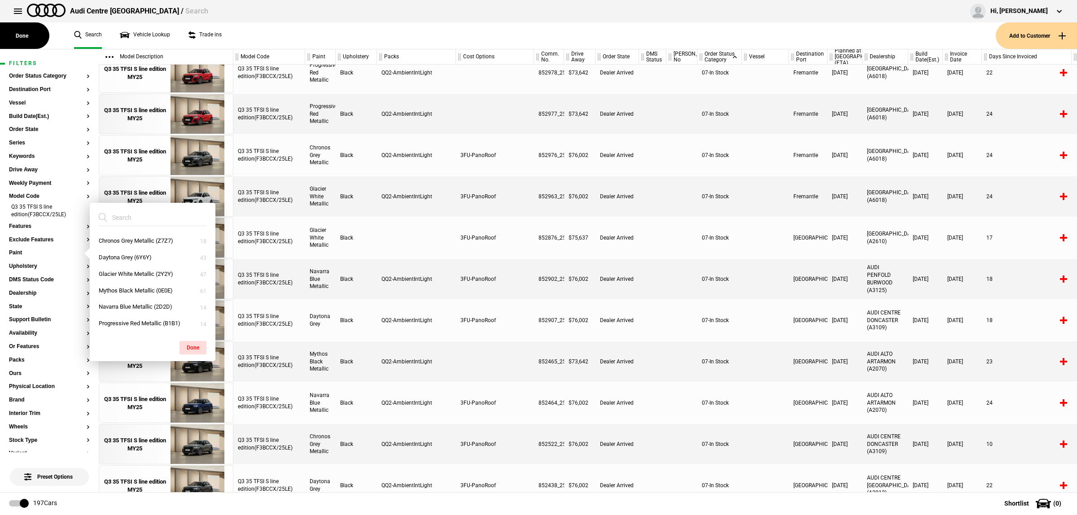
scroll to position [396, 0]
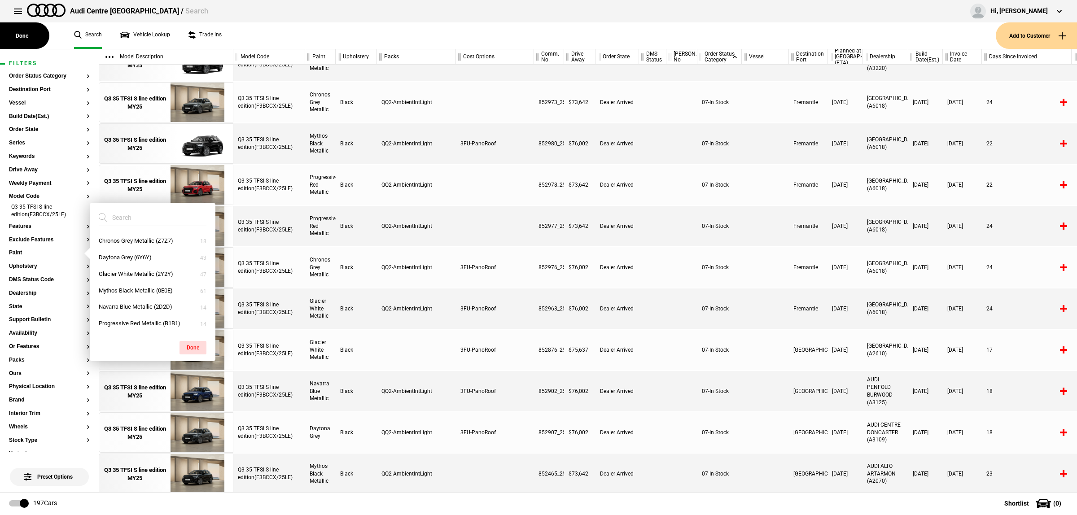
click at [777, 308] on div at bounding box center [765, 309] width 47 height 40
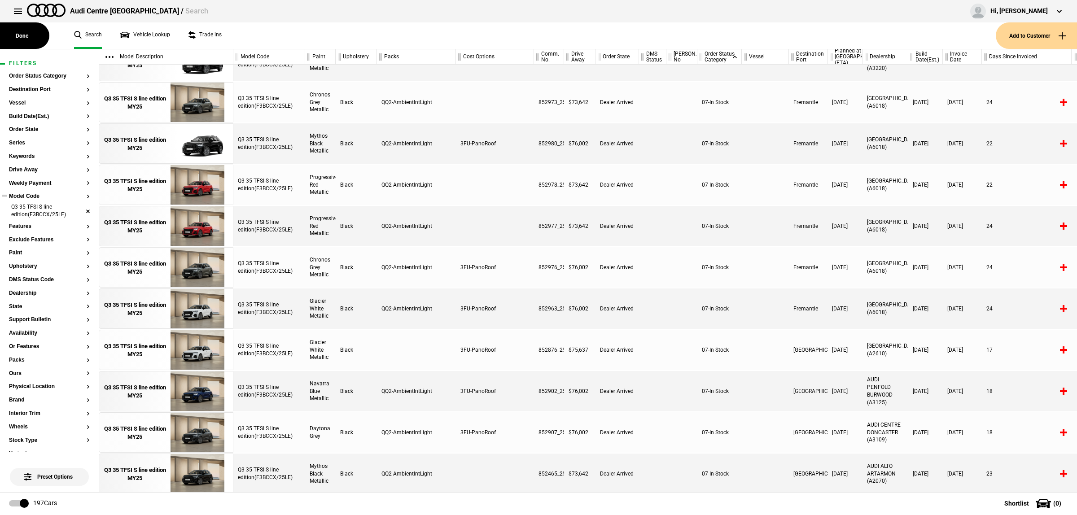
click at [78, 211] on li "Q3 35 TFSI S line edition(F3BCCX/25LE)" at bounding box center [49, 211] width 81 height 17
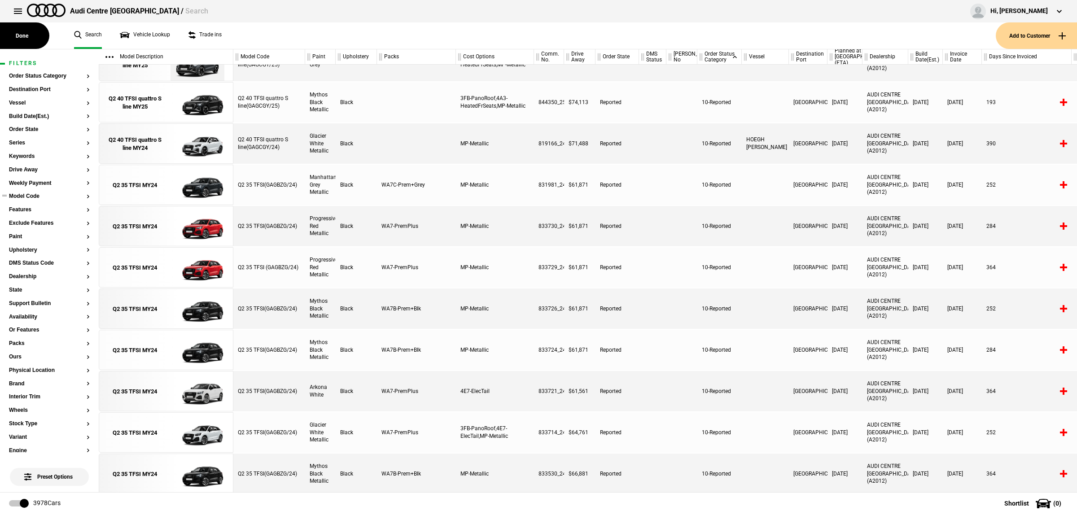
click at [39, 195] on button "Model Code" at bounding box center [49, 196] width 81 height 6
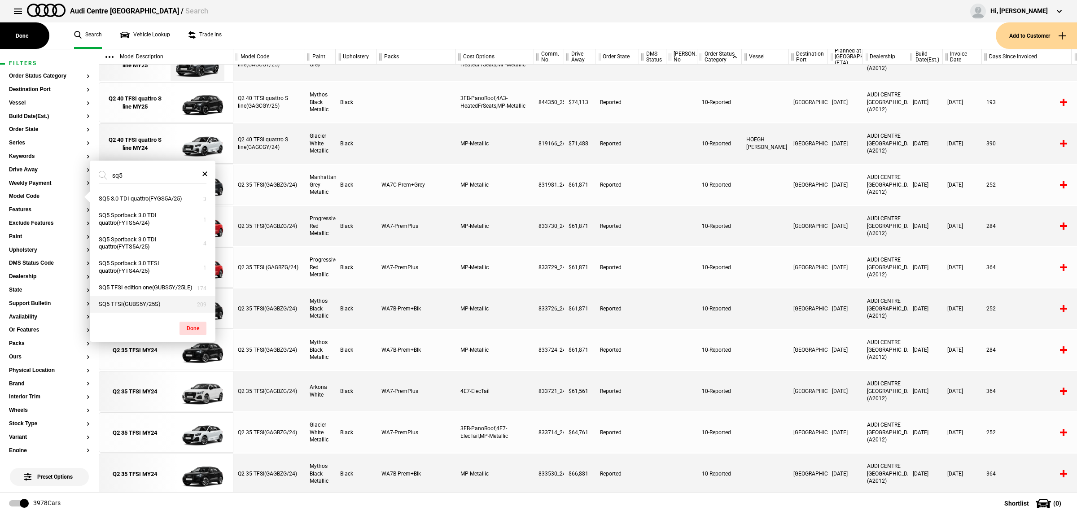
type input "sq5"
click at [169, 306] on button "SQ5 TFSI(GUBS5Y/25S)" at bounding box center [153, 304] width 126 height 17
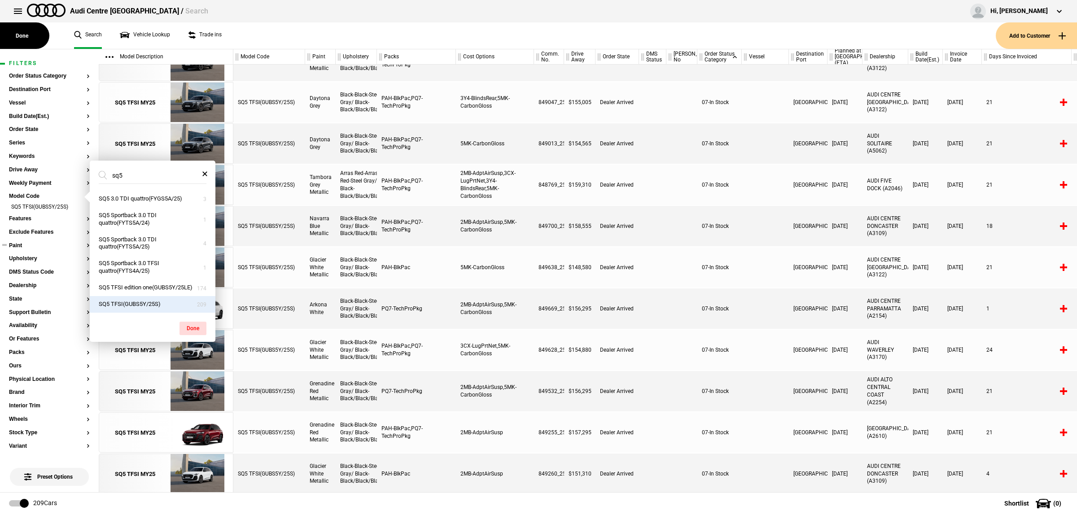
click at [52, 246] on button "Paint" at bounding box center [49, 246] width 81 height 6
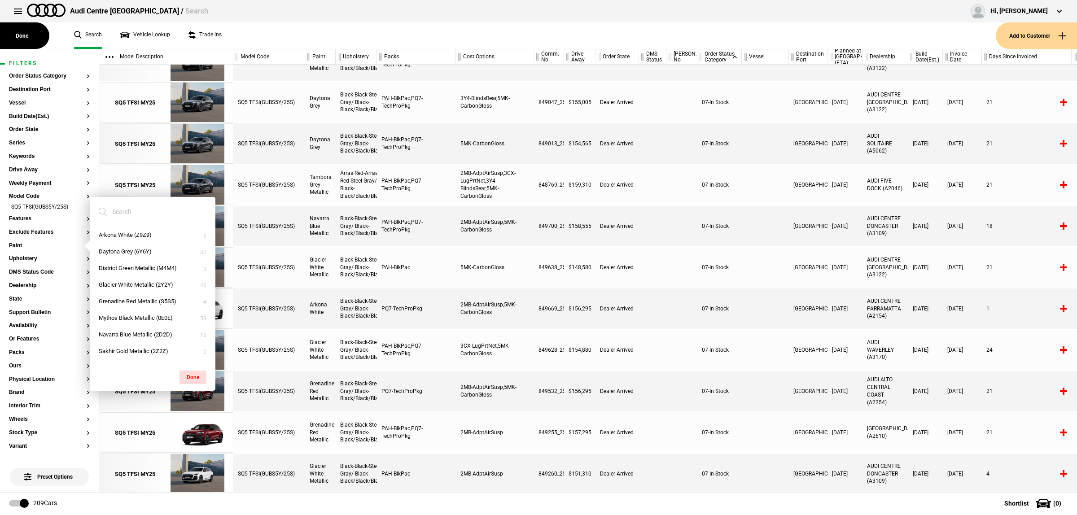
click at [143, 215] on input "search" at bounding box center [147, 212] width 97 height 16
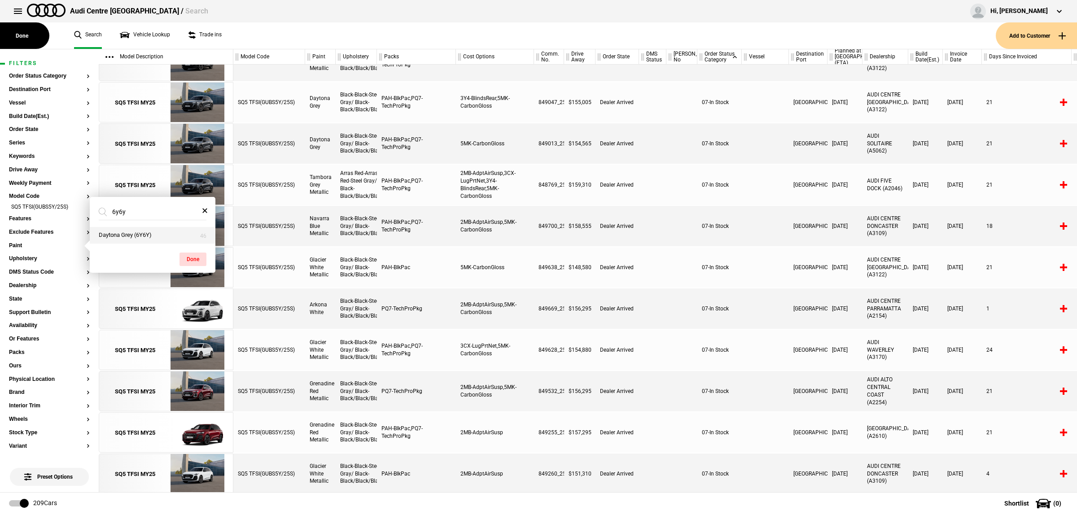
type input "6y6y"
click at [141, 233] on button "Daytona Grey (6Y6Y)" at bounding box center [153, 235] width 126 height 17
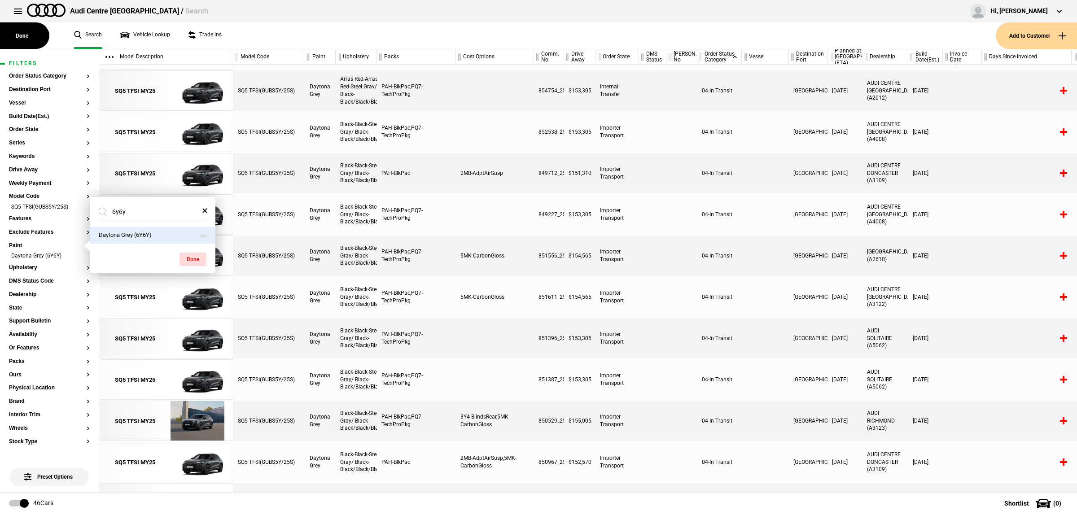
scroll to position [138, 0]
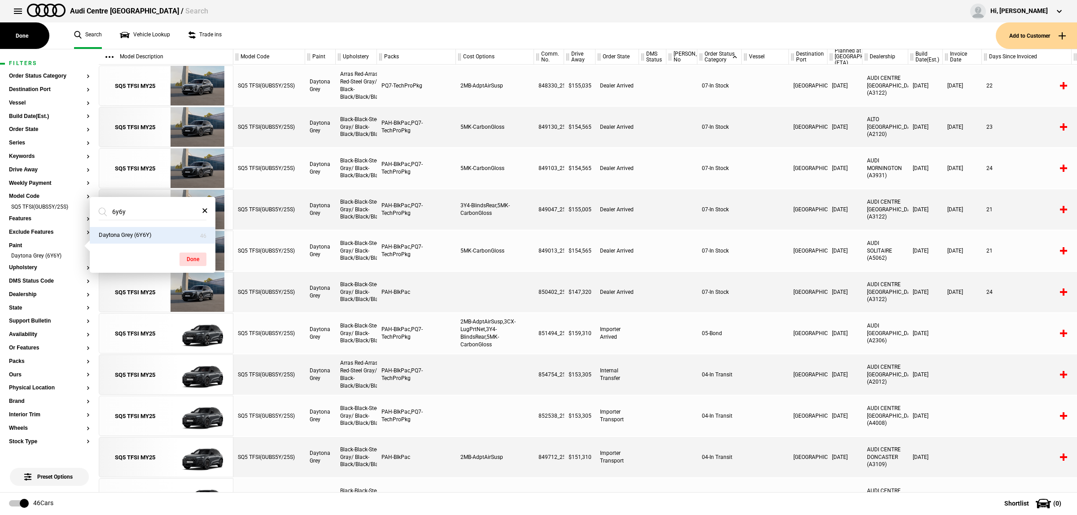
click at [742, 299] on div at bounding box center [765, 292] width 47 height 40
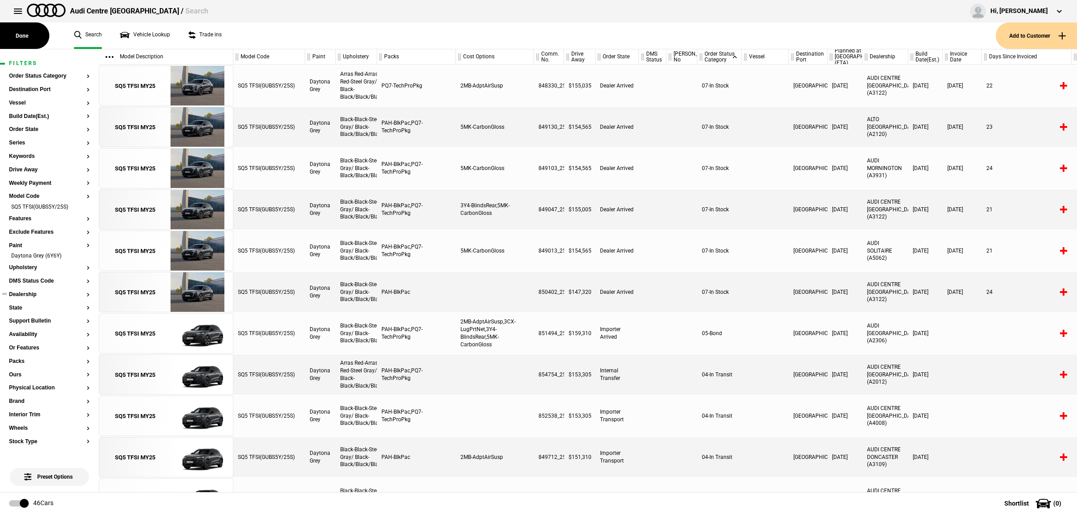
click at [25, 297] on button "Dealership" at bounding box center [49, 295] width 81 height 6
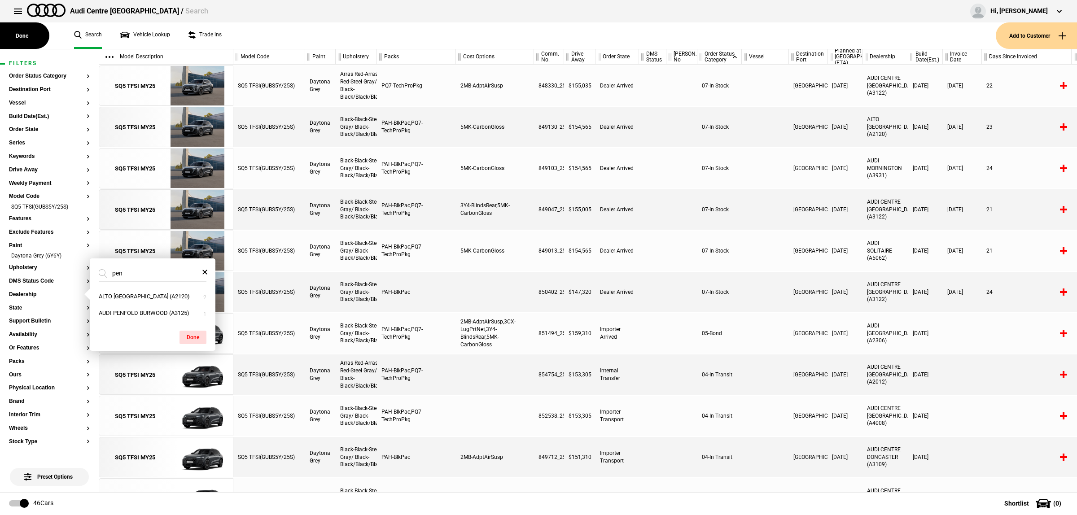
type input "penn"
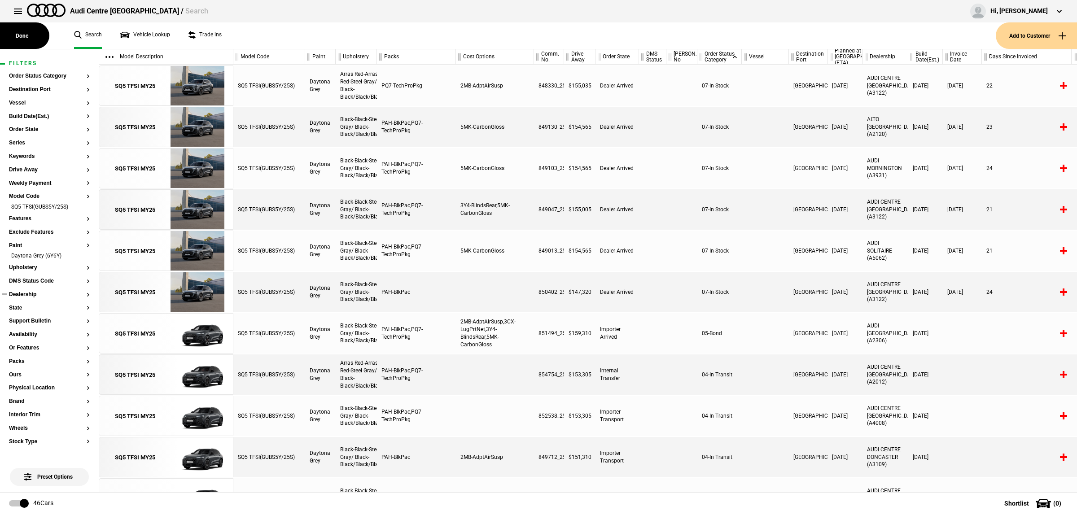
click at [27, 295] on button "Dealership" at bounding box center [49, 295] width 81 height 6
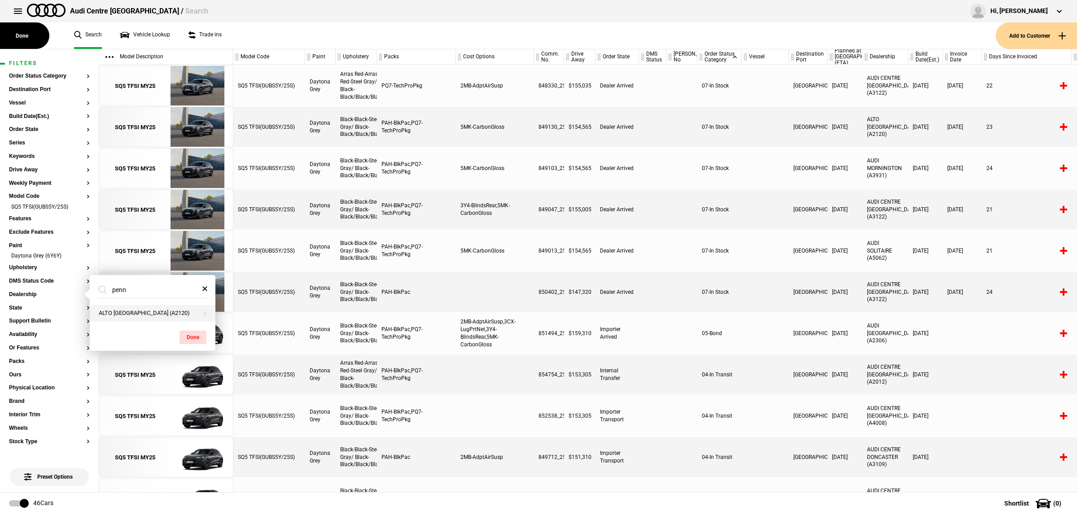
type input "penn"
click at [136, 313] on button "ALTO [GEOGRAPHIC_DATA] (A2120)" at bounding box center [153, 313] width 126 height 17
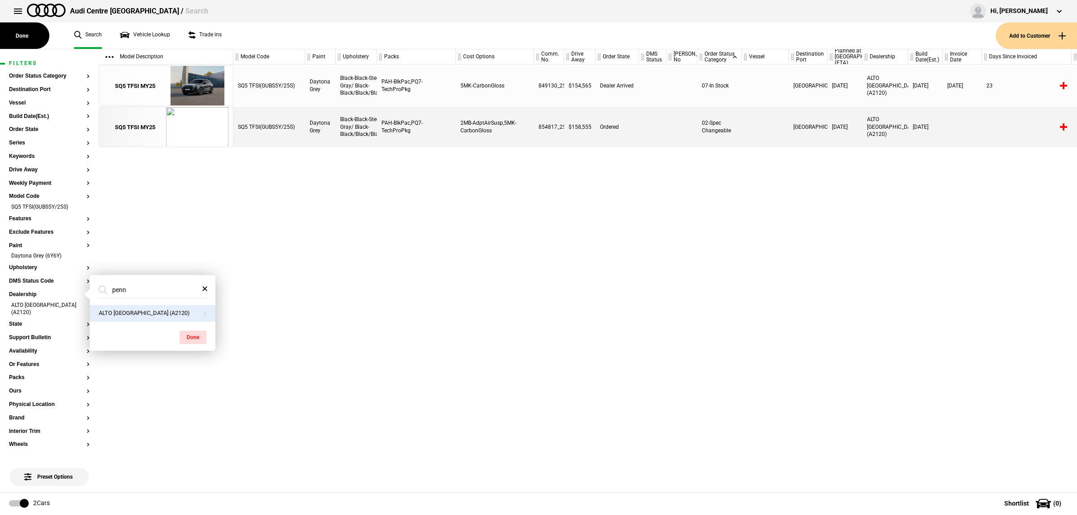
click at [545, 296] on div "SQ5 TFSI(GUBS5Y/25S) Daytona Grey Black-Black-Steel Gray/ Black-Black/Black/Bla…" at bounding box center [655, 279] width 844 height 428
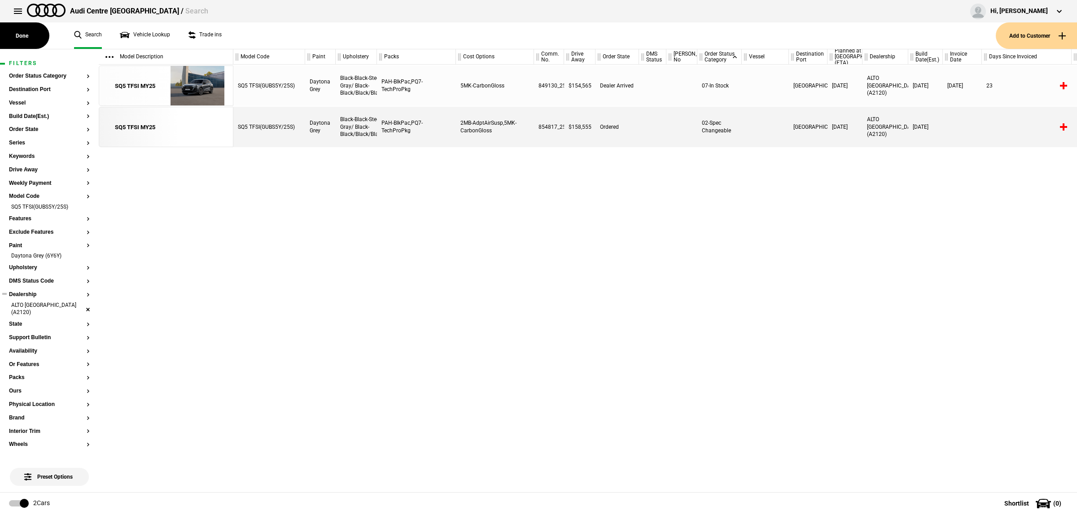
click at [79, 309] on li "ALTO [GEOGRAPHIC_DATA] (A2120)" at bounding box center [49, 310] width 81 height 17
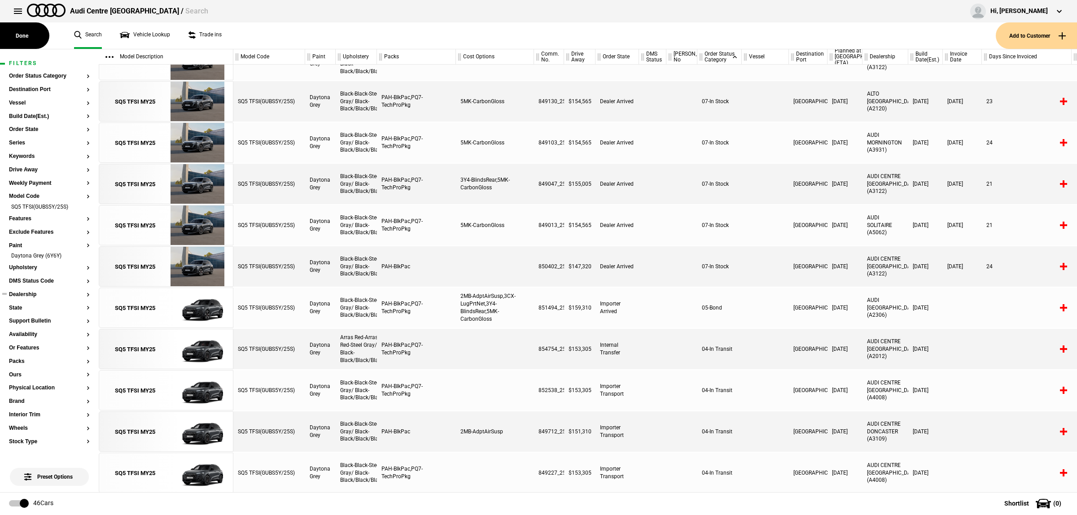
scroll to position [0, 0]
